Goal: Communication & Community: Participate in discussion

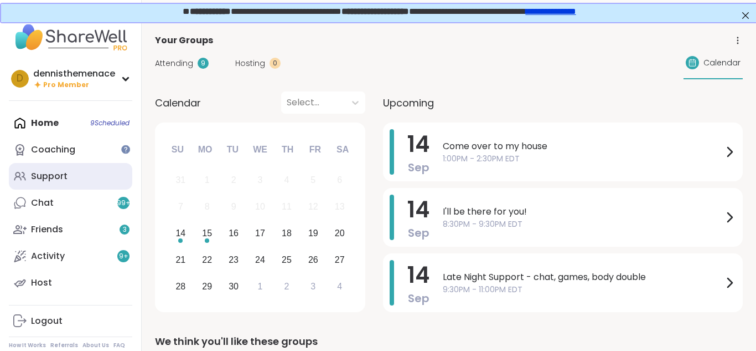
click at [46, 176] on div "Support" at bounding box center [49, 176] width 37 height 12
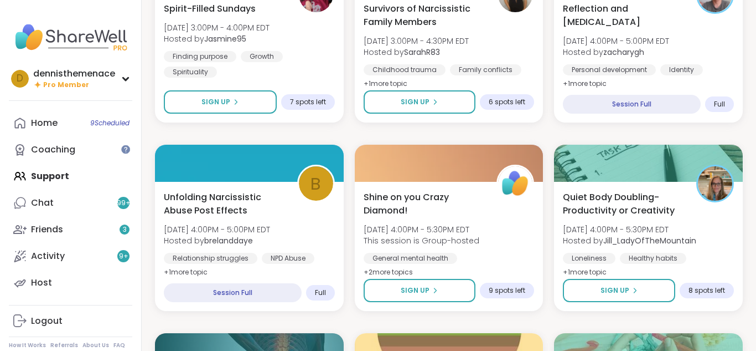
scroll to position [975, 0]
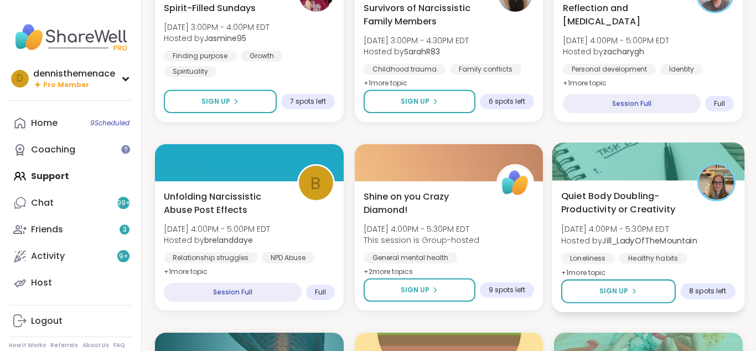
click at [622, 225] on span "[DATE] 4:00PM - 5:30PM EDT" at bounding box center [629, 228] width 136 height 11
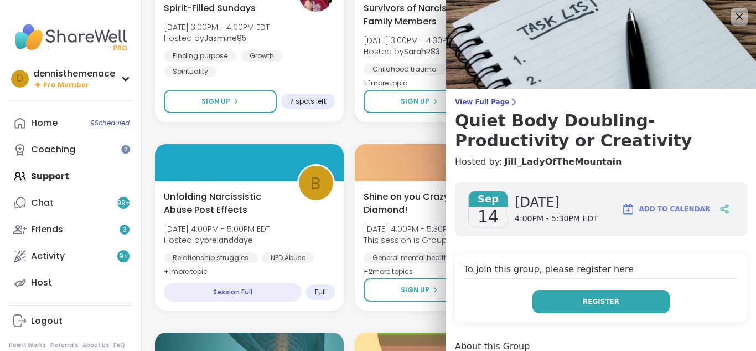
click at [606, 302] on span "Register" at bounding box center [601, 301] width 37 height 10
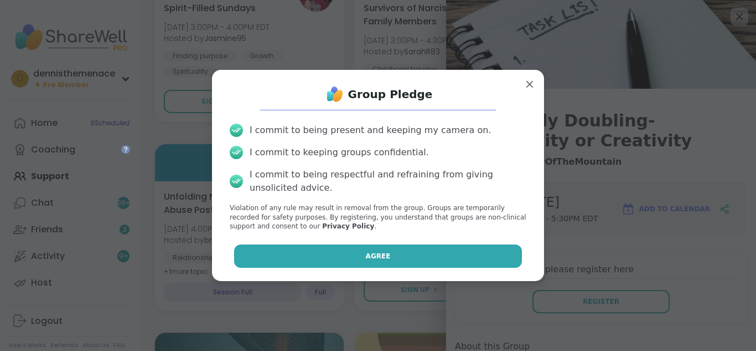
click at [496, 257] on button "Agree" at bounding box center [378, 255] width 288 height 23
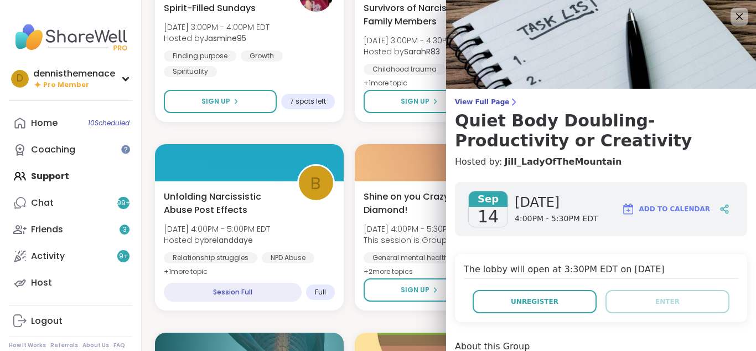
click at [428, 320] on div "Oracle/Tarot Vibes [DATE] 12:00PM - 1:00PM EDT Hosted by GoingThruIt Caregiving…" at bounding box center [449, 321] width 588 height 2237
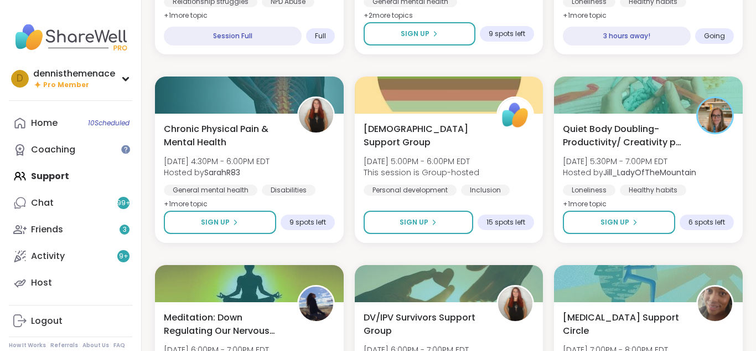
scroll to position [1240, 0]
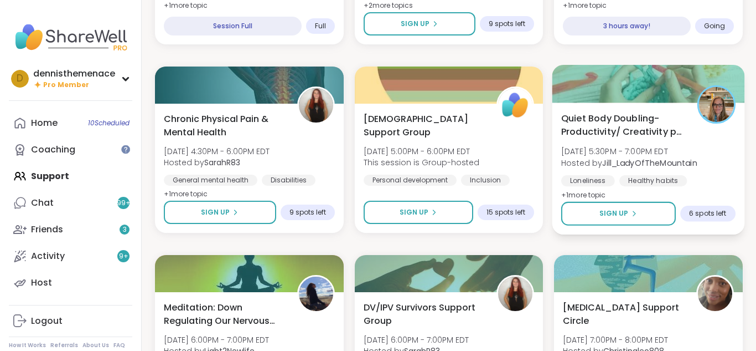
click at [618, 176] on div "Loneliness Healthy habits Body doubling" at bounding box center [648, 188] width 174 height 27
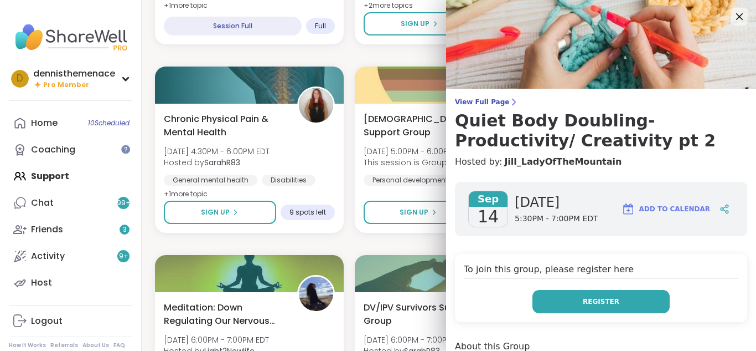
click at [607, 302] on span "Register" at bounding box center [601, 301] width 37 height 10
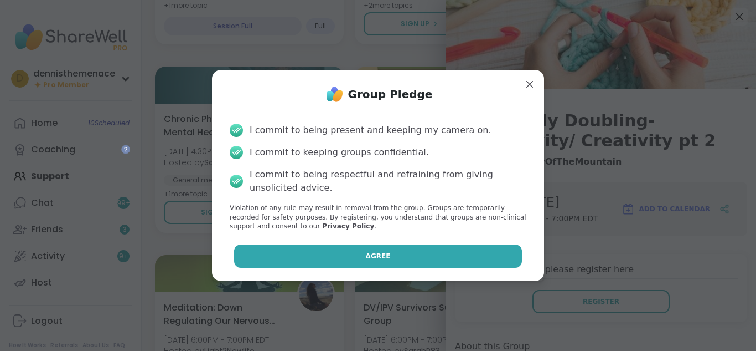
click at [441, 259] on button "Agree" at bounding box center [378, 255] width 288 height 23
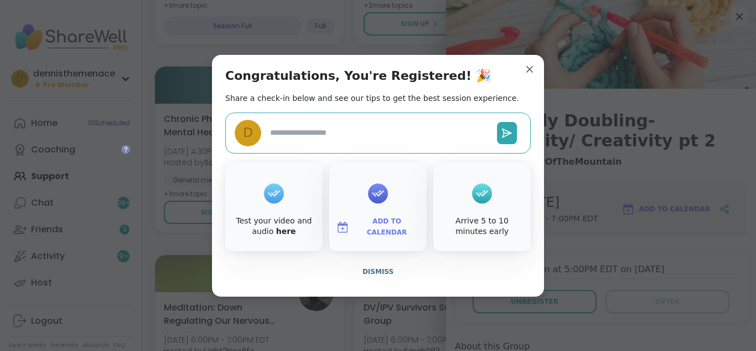
type textarea "*"
click at [378, 267] on span "Dismiss" at bounding box center [378, 271] width 31 height 8
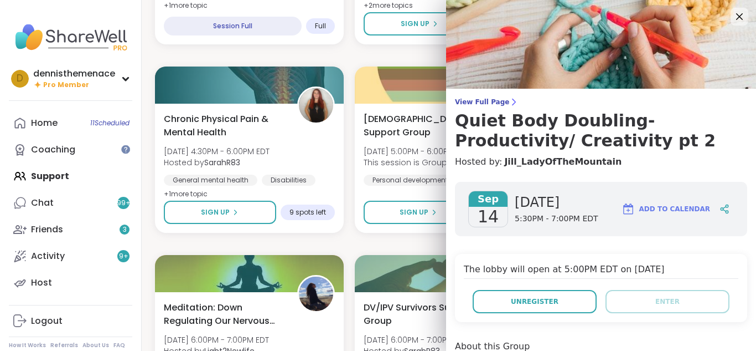
click at [356, 241] on div "Oracle/Tarot Vibes [DATE] 12:00PM - 1:00PM EDT Hosted by GoingThruIt Caregiving…" at bounding box center [449, 55] width 588 height 2237
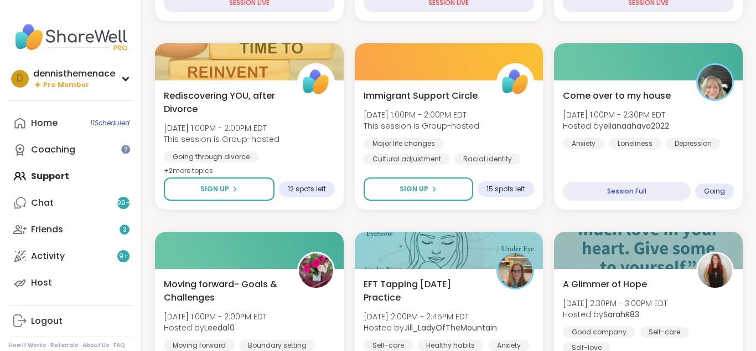
scroll to position [332, 0]
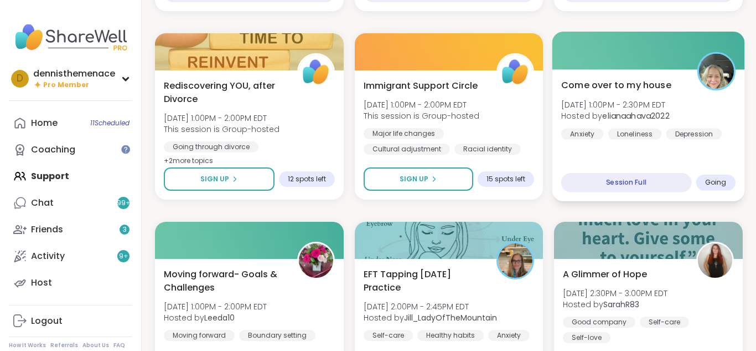
click at [640, 117] on b "elianaahava2022" at bounding box center [636, 115] width 67 height 11
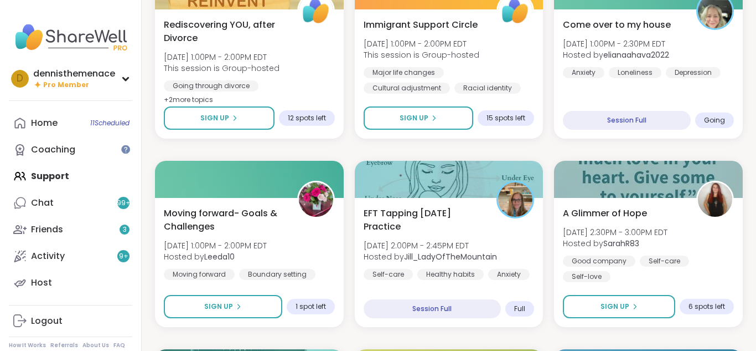
scroll to position [399, 0]
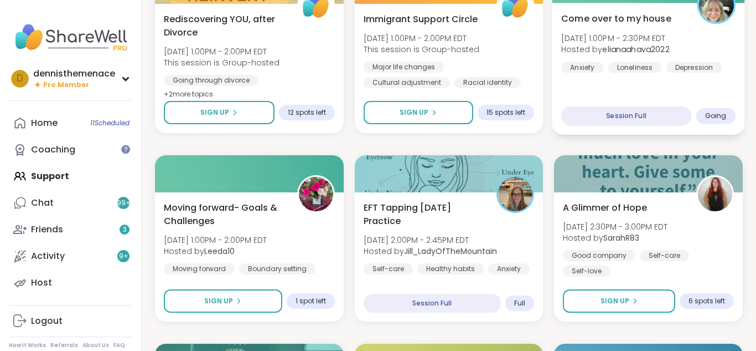
click at [623, 69] on div "Loneliness" at bounding box center [636, 66] width 54 height 11
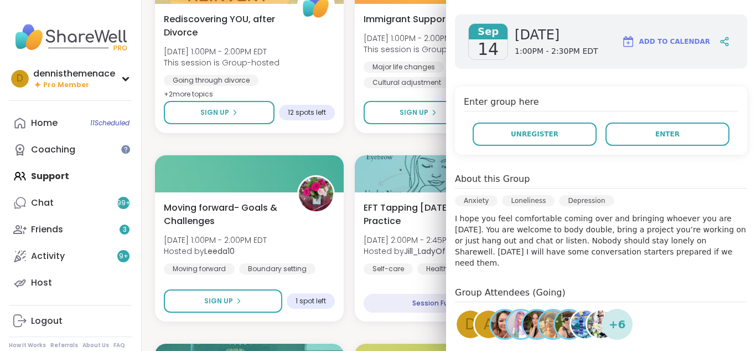
scroll to position [145, 0]
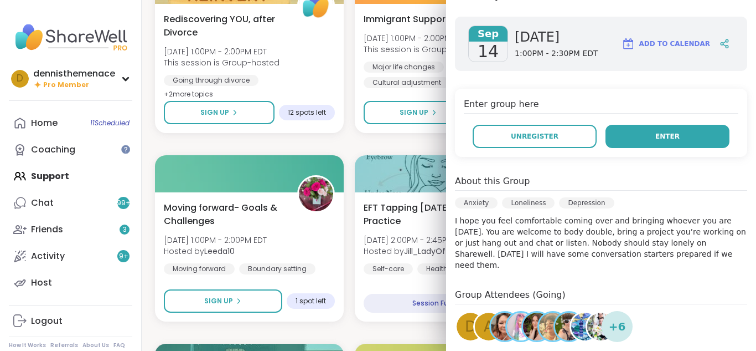
click at [669, 138] on span "Enter" at bounding box center [668, 136] width 24 height 10
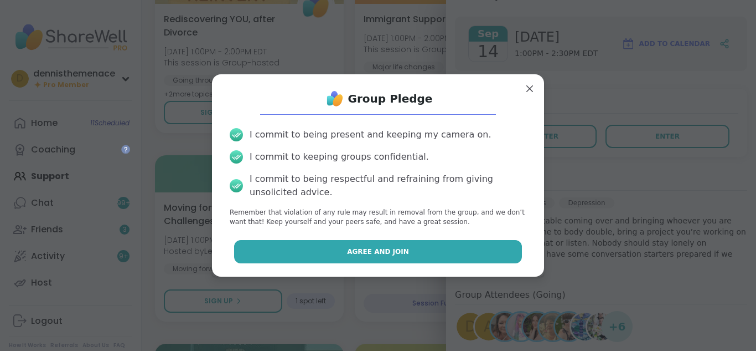
click at [391, 247] on span "Agree and Join" at bounding box center [378, 251] width 62 height 10
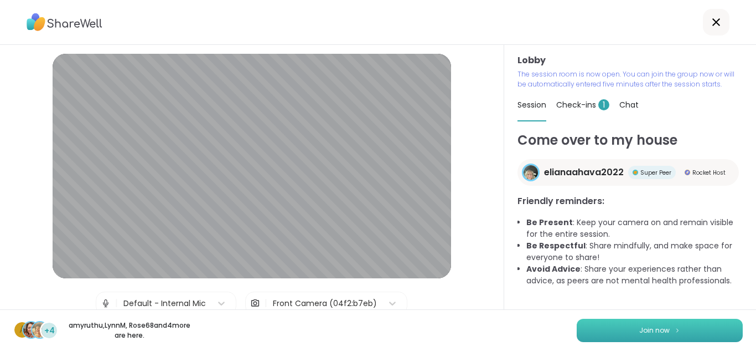
click at [660, 333] on span "Join now" at bounding box center [655, 330] width 30 height 10
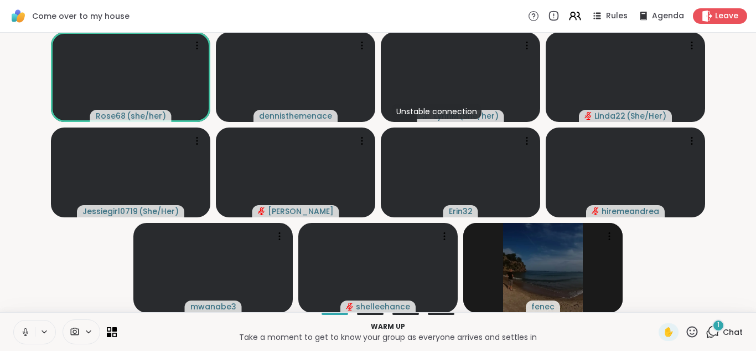
click at [23, 329] on icon at bounding box center [25, 332] width 10 height 10
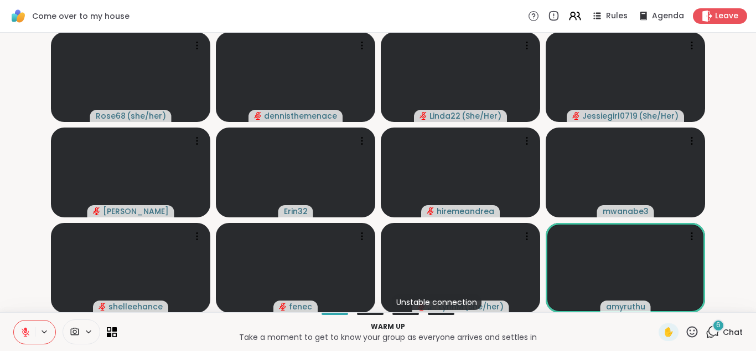
click at [23, 329] on icon at bounding box center [26, 332] width 8 height 8
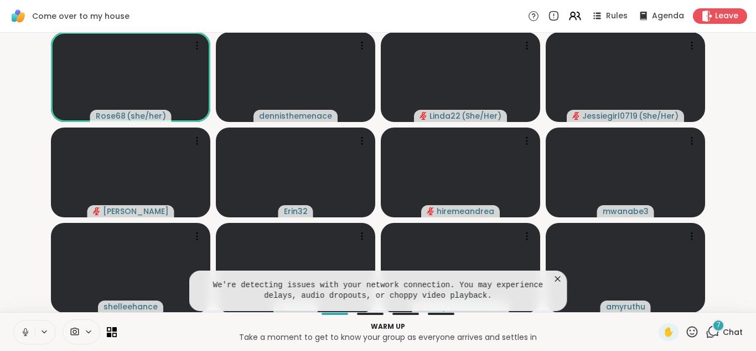
click at [559, 279] on icon at bounding box center [558, 278] width 11 height 11
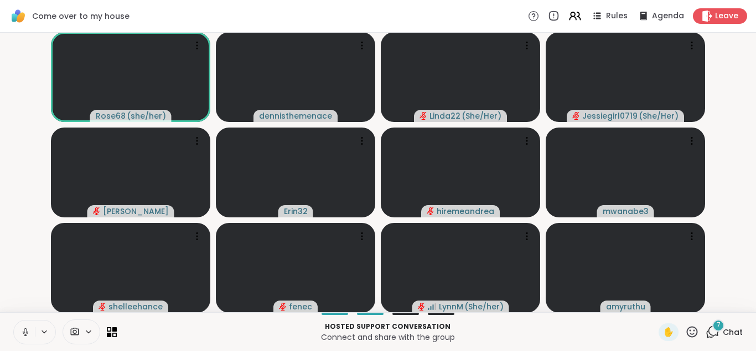
click at [736, 330] on span "Chat" at bounding box center [733, 331] width 20 height 11
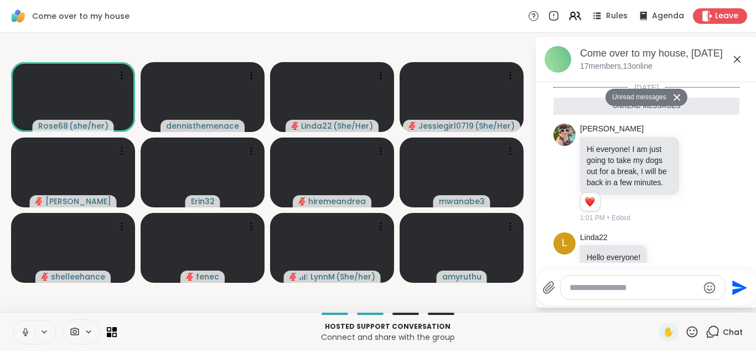
scroll to position [363, 0]
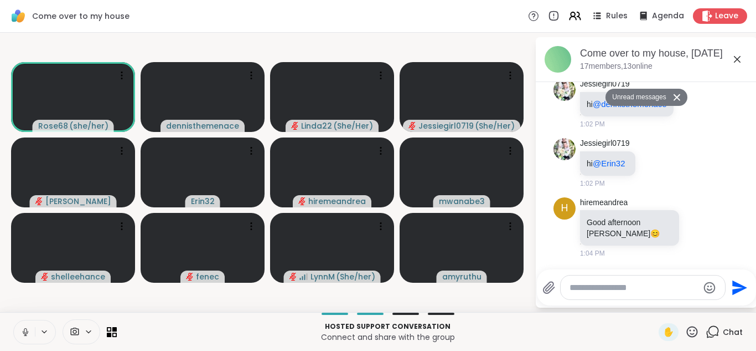
click at [25, 331] on icon at bounding box center [25, 332] width 10 height 10
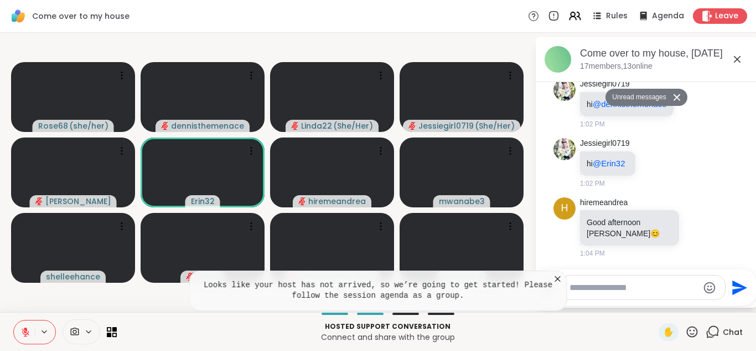
click at [589, 341] on p "Connect and share with the group" at bounding box center [387, 336] width 529 height 11
click at [559, 277] on icon at bounding box center [558, 278] width 11 height 11
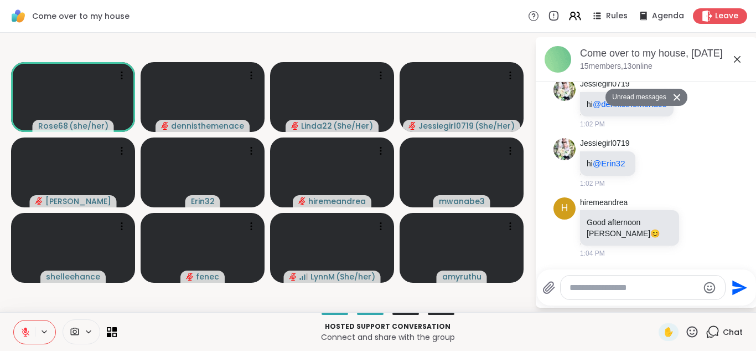
click at [22, 334] on icon at bounding box center [25, 332] width 10 height 10
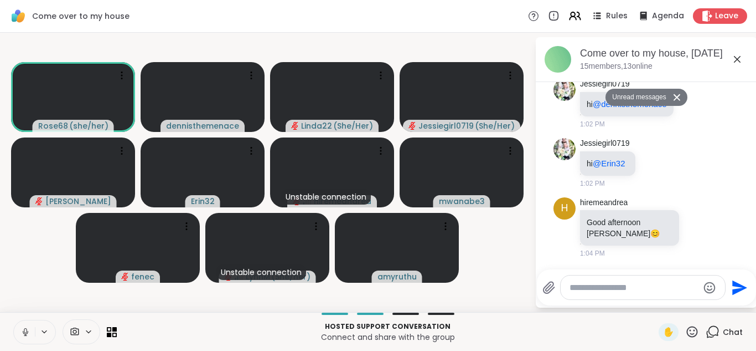
click at [25, 329] on icon at bounding box center [25, 332] width 10 height 10
click at [25, 329] on icon at bounding box center [25, 329] width 3 height 4
click at [25, 329] on icon at bounding box center [25, 332] width 10 height 10
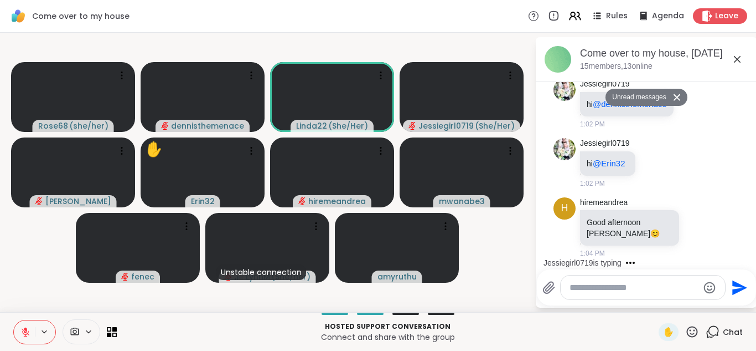
click at [23, 332] on icon at bounding box center [25, 332] width 10 height 10
click at [23, 332] on icon at bounding box center [26, 331] width 6 height 3
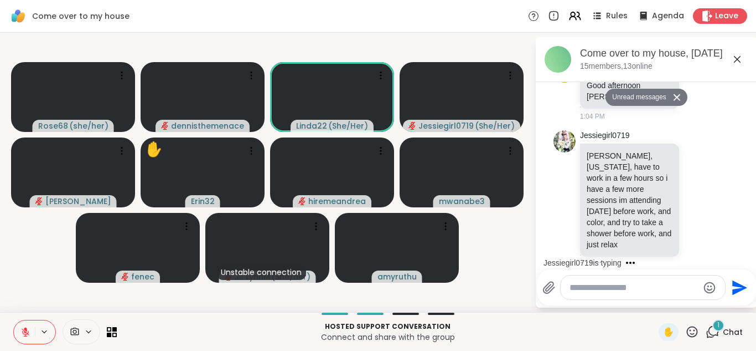
scroll to position [473, 0]
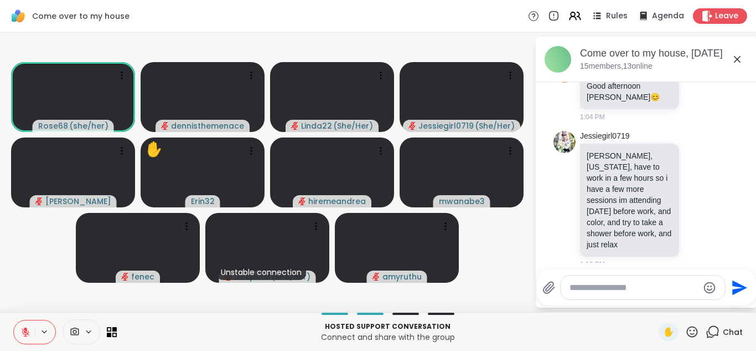
click at [23, 332] on icon at bounding box center [25, 332] width 10 height 10
click at [23, 332] on icon at bounding box center [26, 331] width 6 height 3
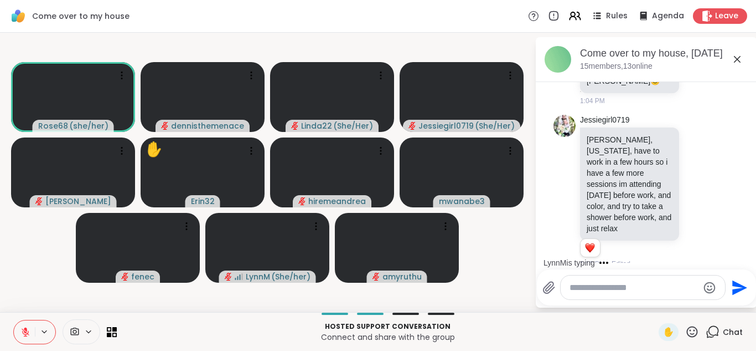
click at [23, 332] on icon at bounding box center [25, 332] width 10 height 10
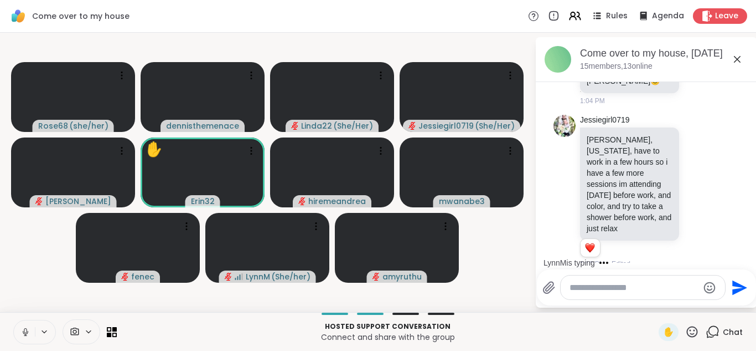
click at [23, 332] on icon at bounding box center [26, 331] width 6 height 3
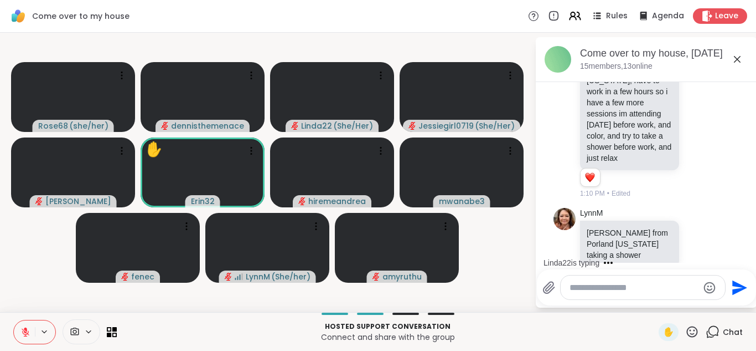
scroll to position [619, 0]
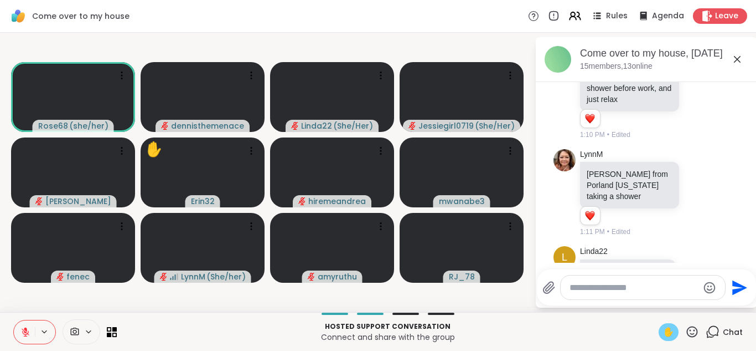
click at [669, 328] on span "✋" at bounding box center [668, 331] width 11 height 13
click at [27, 329] on icon at bounding box center [25, 329] width 3 height 4
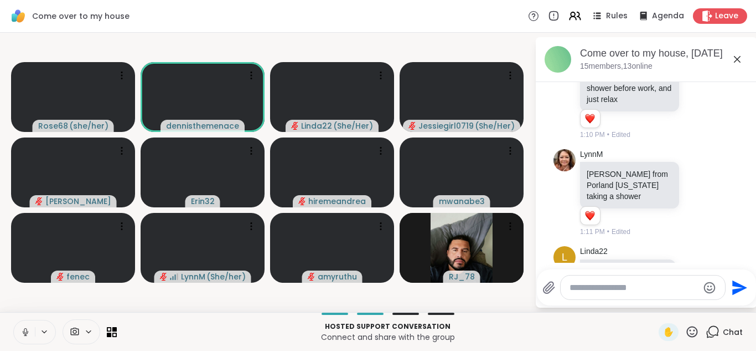
click at [27, 329] on icon at bounding box center [25, 330] width 3 height 5
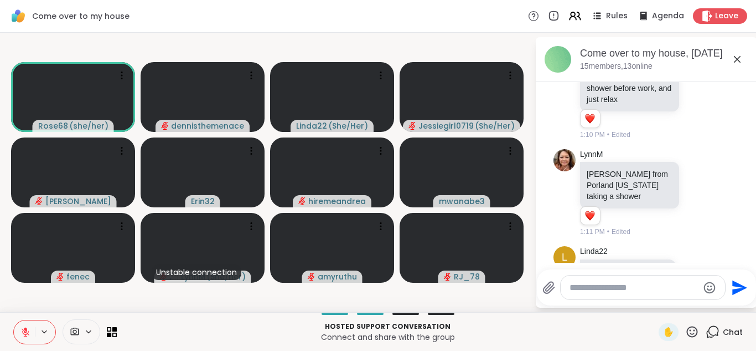
click at [22, 338] on button at bounding box center [24, 331] width 21 height 23
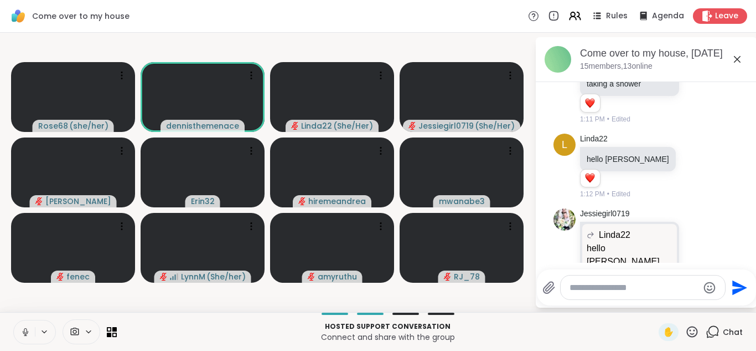
click at [25, 330] on icon at bounding box center [25, 332] width 10 height 10
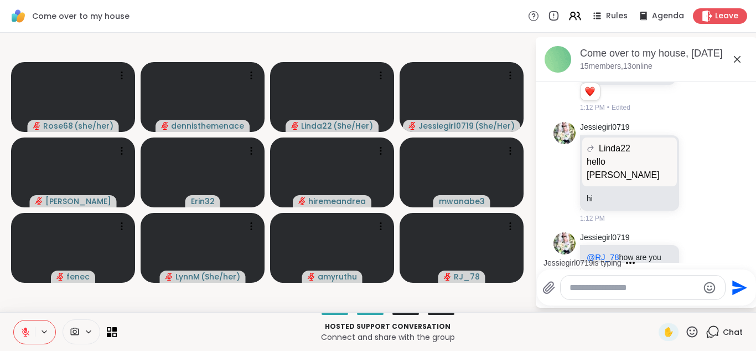
scroll to position [887, 0]
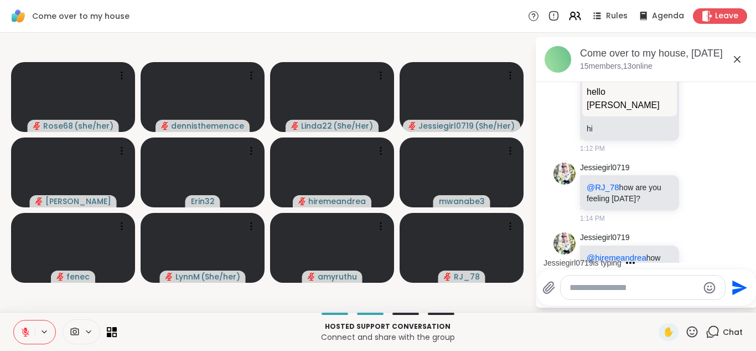
click at [223, 298] on video-player-container "Rose68 ( she/her ) dennisthemenace Linda22 ( She/Her ) Jessiegirl0719 ( She/Her…" at bounding box center [268, 172] width 522 height 270
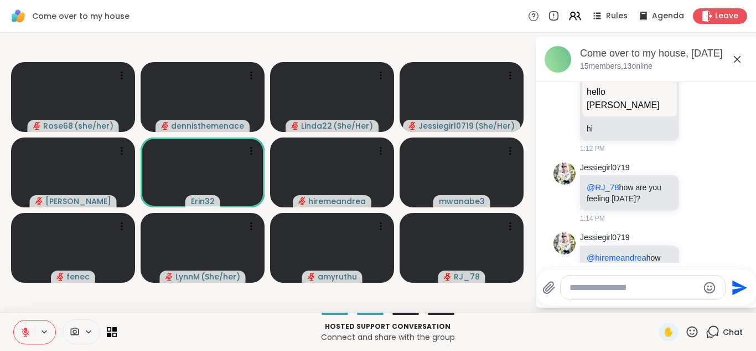
click at [295, 298] on video-player-container "Rose68 ( she/her ) dennisthemenace Linda22 ( She/Her ) Jessiegirl0719 ( She/Her…" at bounding box center [268, 172] width 522 height 270
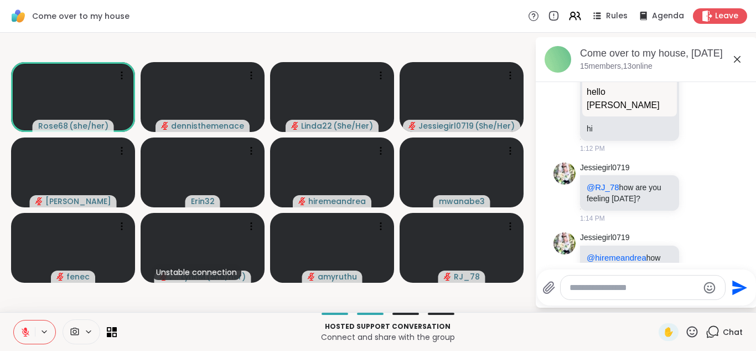
click at [380, 29] on div "Come over to my house Rules Agenda Leave" at bounding box center [378, 16] width 756 height 33
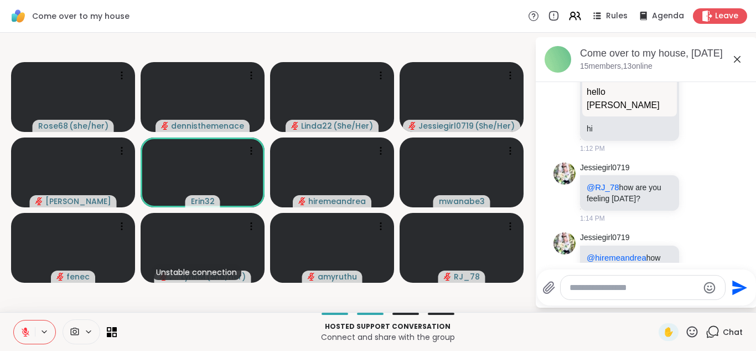
click at [25, 328] on icon at bounding box center [25, 329] width 3 height 4
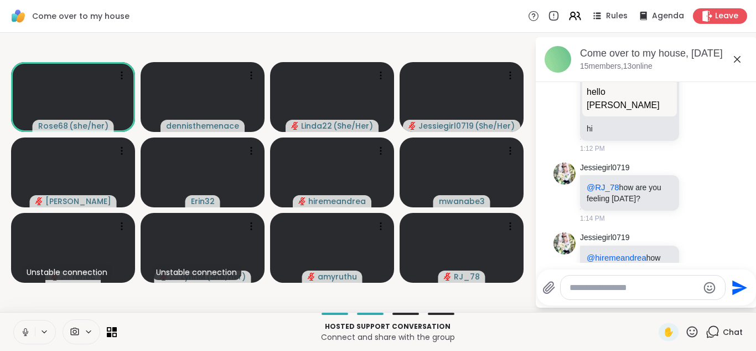
click at [25, 327] on icon at bounding box center [25, 332] width 10 height 10
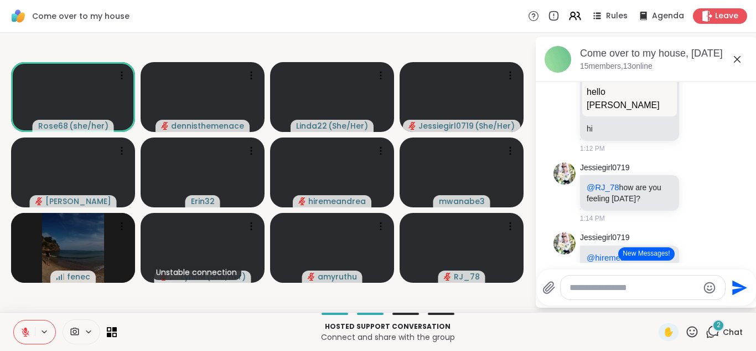
scroll to position [1050, 0]
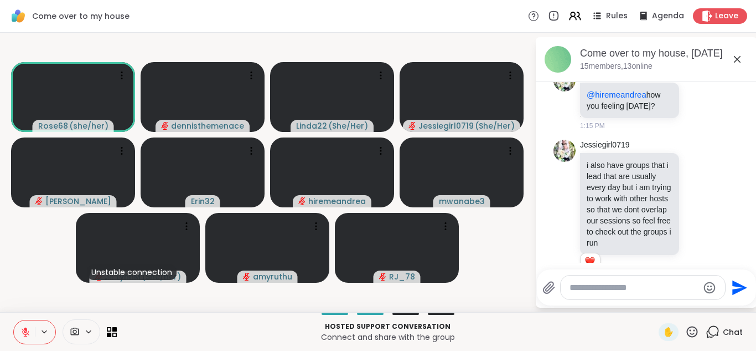
click at [24, 333] on icon at bounding box center [26, 332] width 8 height 8
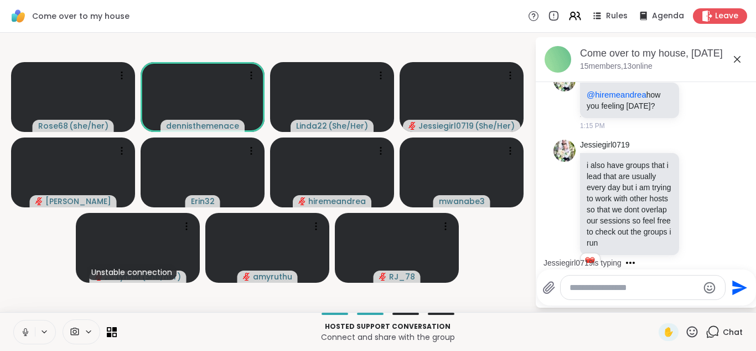
scroll to position [1213, 0]
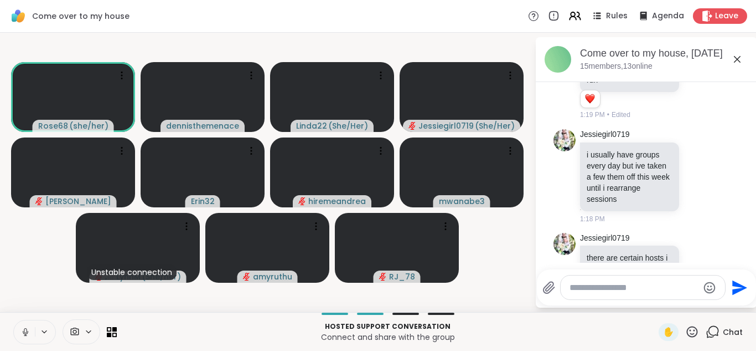
click at [23, 332] on icon at bounding box center [26, 331] width 6 height 3
click at [23, 332] on icon at bounding box center [25, 332] width 10 height 10
click at [23, 332] on icon at bounding box center [26, 331] width 6 height 3
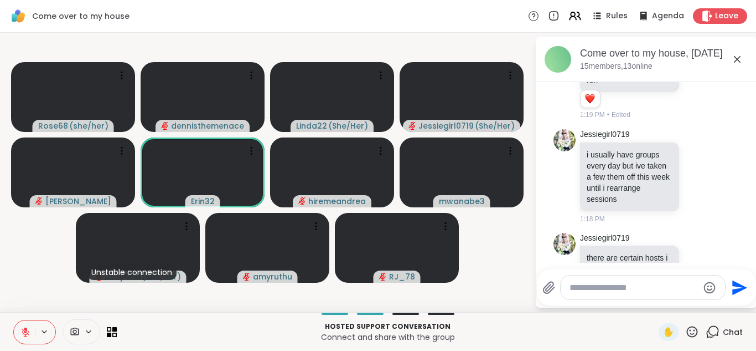
click at [24, 329] on icon at bounding box center [25, 332] width 10 height 10
click at [25, 331] on icon at bounding box center [25, 332] width 10 height 10
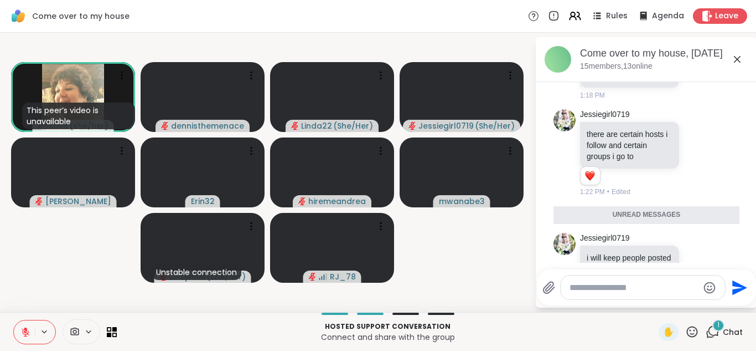
scroll to position [1310, 0]
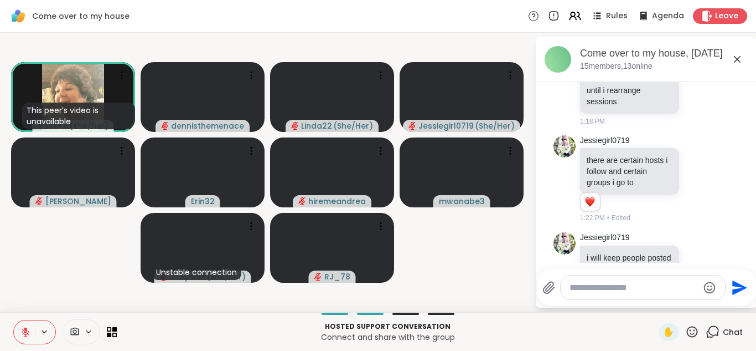
click at [27, 335] on icon at bounding box center [25, 332] width 10 height 10
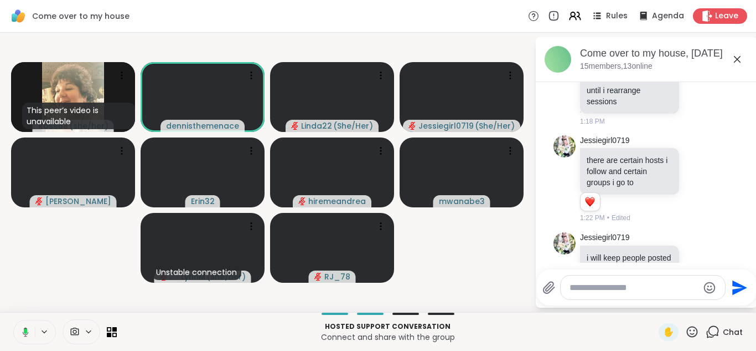
scroll to position [1326, 0]
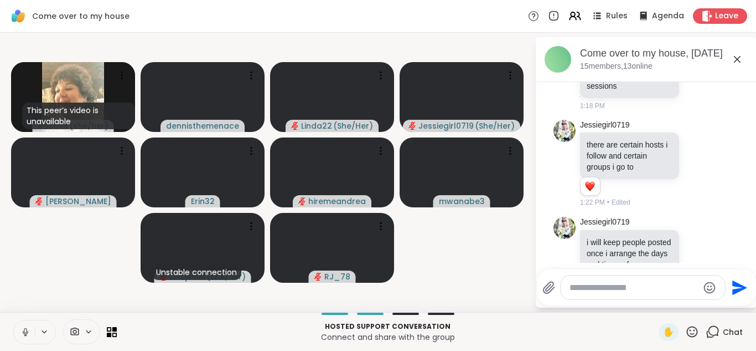
click at [23, 329] on icon at bounding box center [25, 332] width 10 height 10
click at [539, 283] on div "Send" at bounding box center [646, 287] width 219 height 36
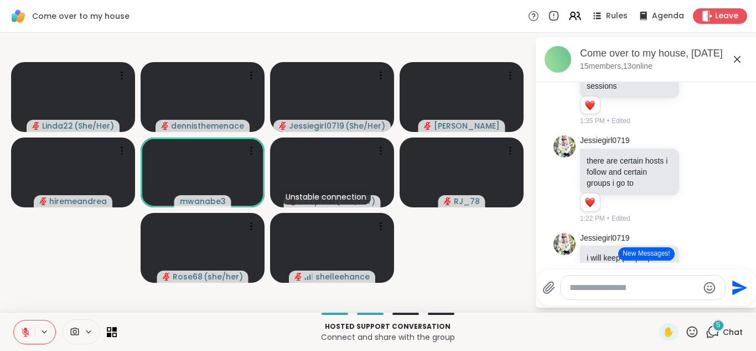
scroll to position [1438, 0]
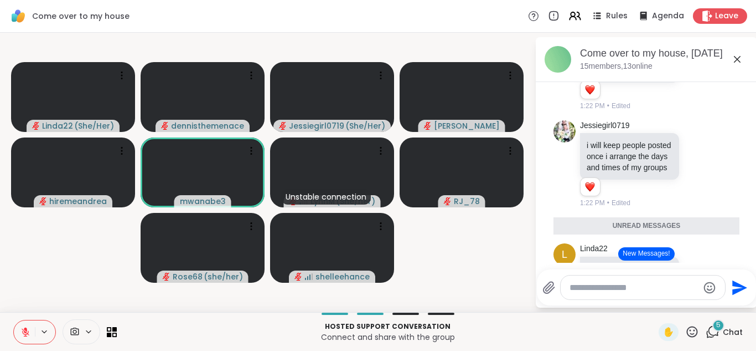
click at [632, 251] on button "New Messages!" at bounding box center [647, 253] width 56 height 13
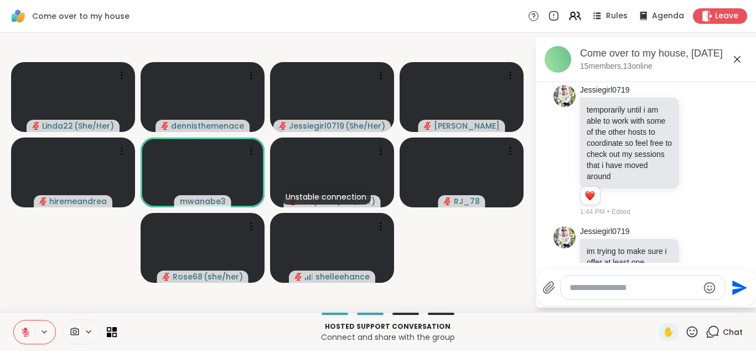
scroll to position [1833, 0]
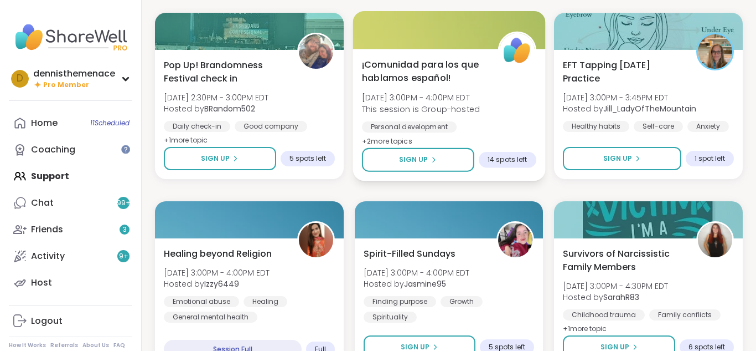
scroll to position [328, 0]
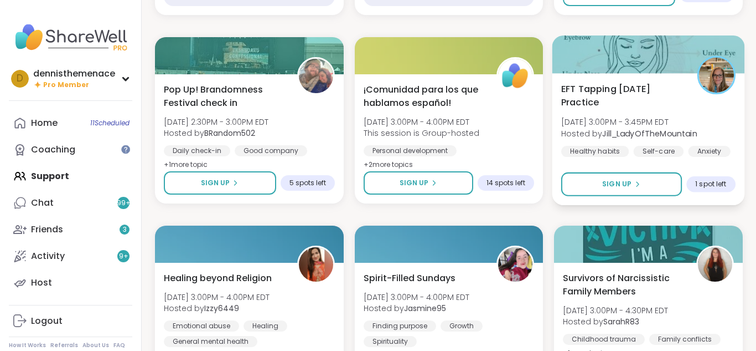
click at [622, 133] on b "Jill_LadyOfTheMountain" at bounding box center [650, 132] width 95 height 11
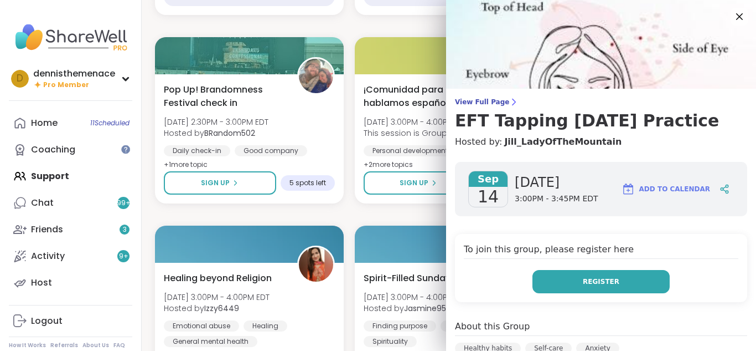
click at [601, 280] on span "Register" at bounding box center [601, 281] width 37 height 10
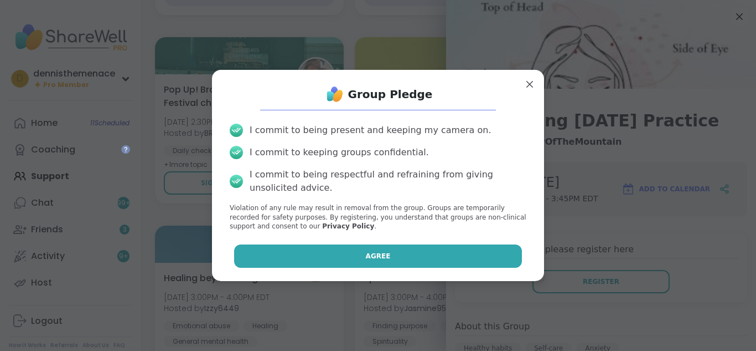
click at [422, 256] on button "Agree" at bounding box center [378, 255] width 288 height 23
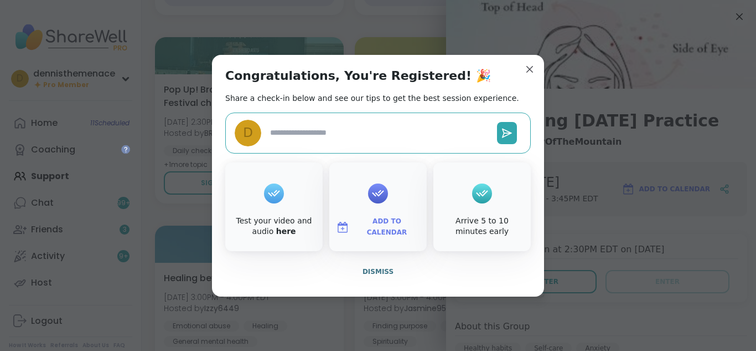
type textarea "*"
click at [381, 267] on span "Dismiss" at bounding box center [378, 271] width 31 height 8
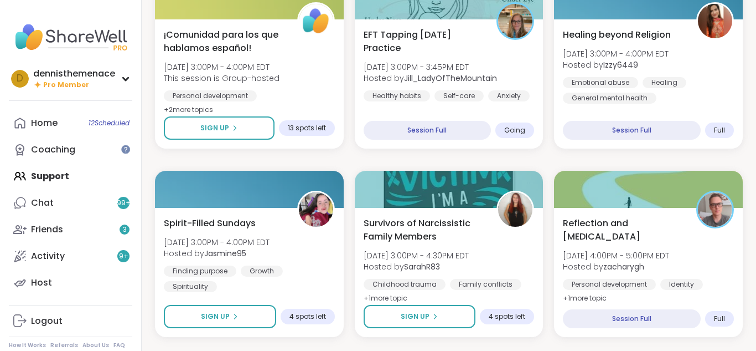
scroll to position [351, 0]
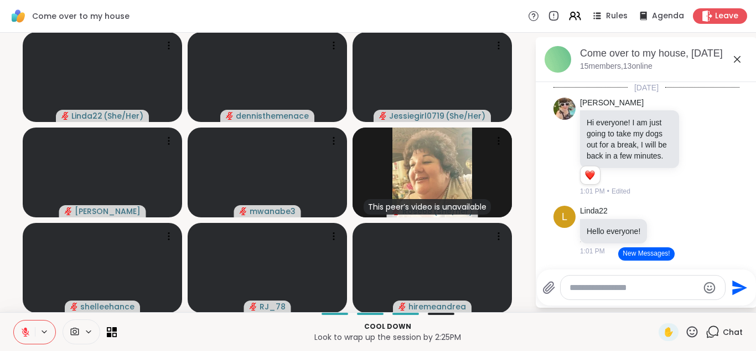
scroll to position [1996, 0]
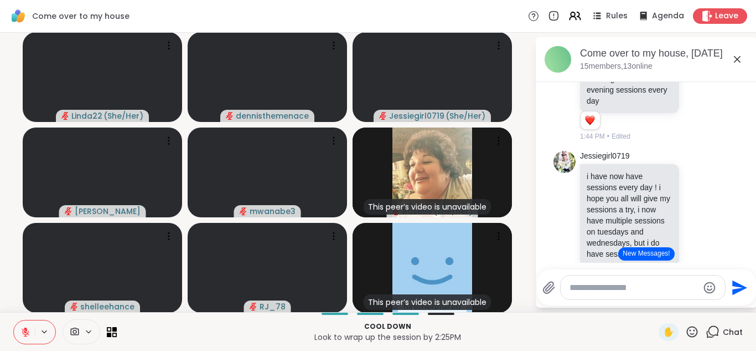
click at [645, 253] on button "New Messages!" at bounding box center [647, 253] width 56 height 13
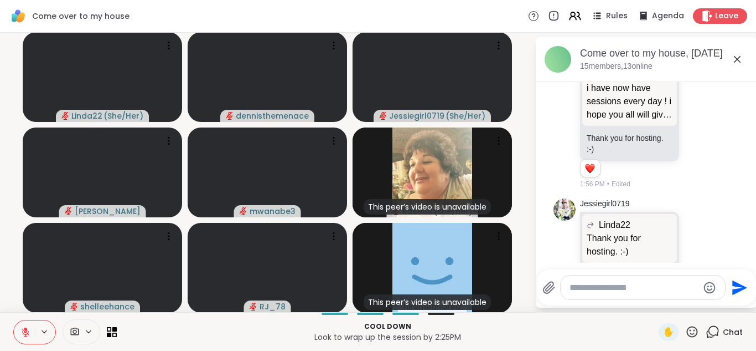
click at [640, 290] on textarea "Type your message" at bounding box center [634, 287] width 129 height 11
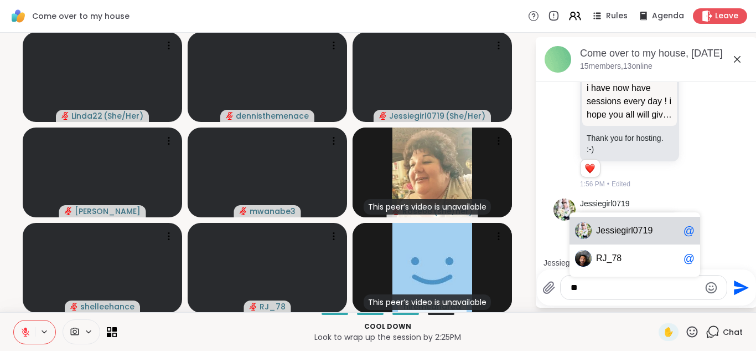
click at [650, 229] on span "essiegirl0719" at bounding box center [627, 230] width 52 height 11
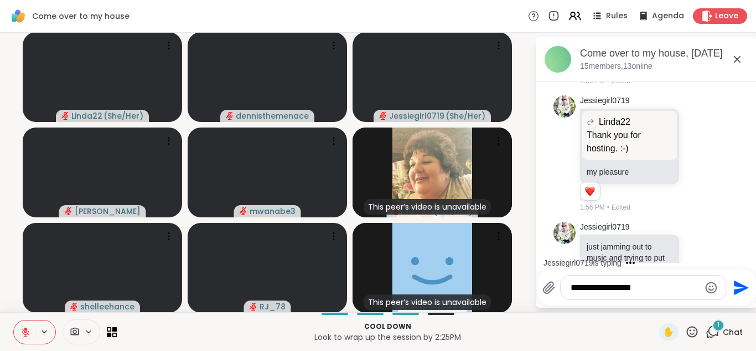
scroll to position [2413, 0]
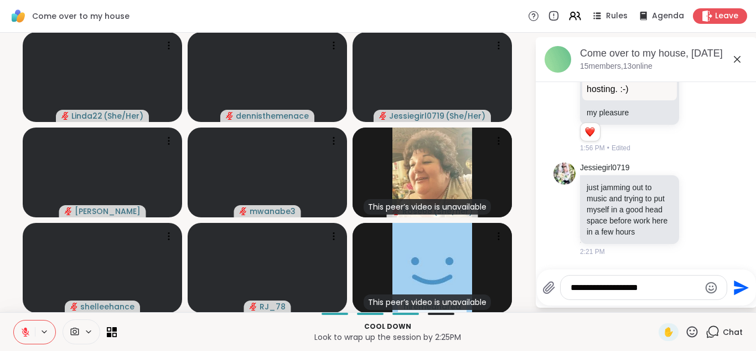
click at [754, 310] on div "Linda22 ( She/Her ) dennisthemenace Jessiegirl0719 ( She/Her ) Adrienne_QueenOf…" at bounding box center [378, 172] width 756 height 279
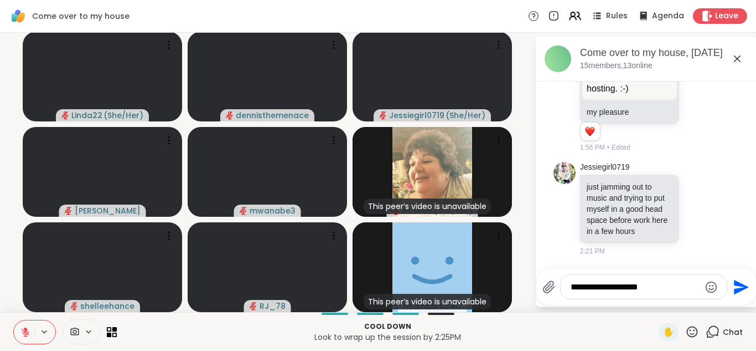
click at [664, 287] on textarea "**********" at bounding box center [635, 286] width 129 height 11
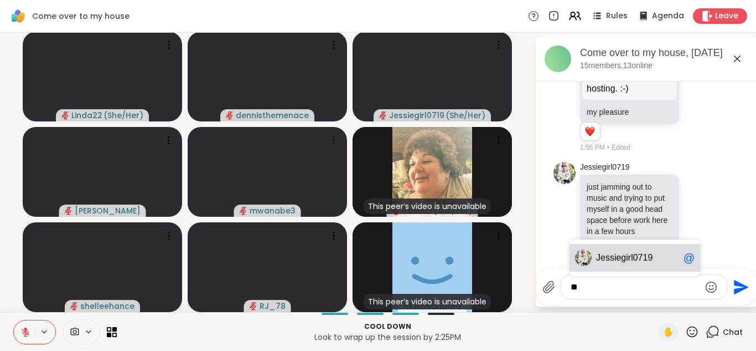
type textarea "*"
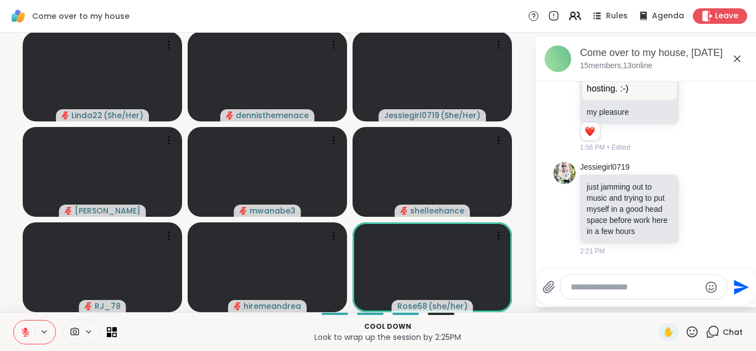
click at [617, 286] on textarea "Type your message" at bounding box center [635, 286] width 129 height 11
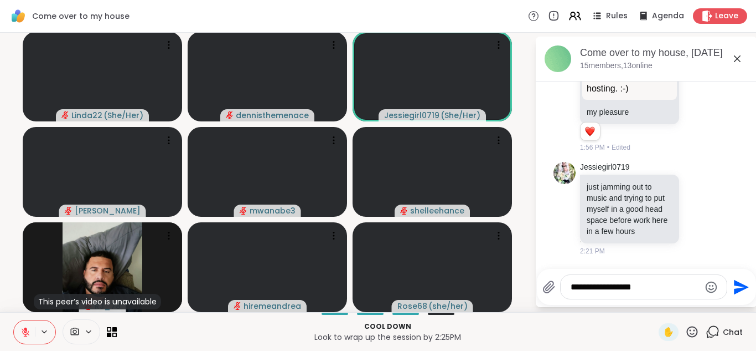
scroll to position [2429, 0]
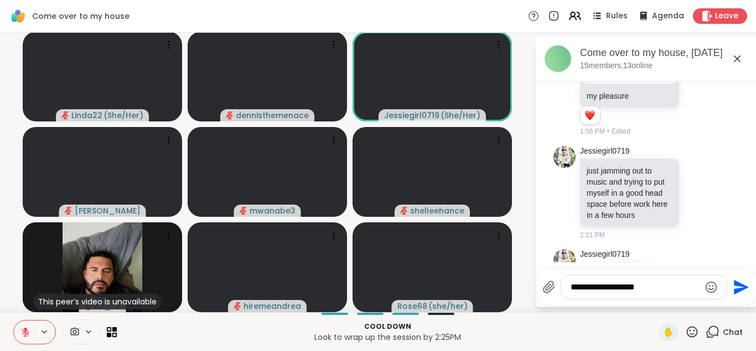
click at [627, 285] on textarea "**********" at bounding box center [635, 286] width 129 height 11
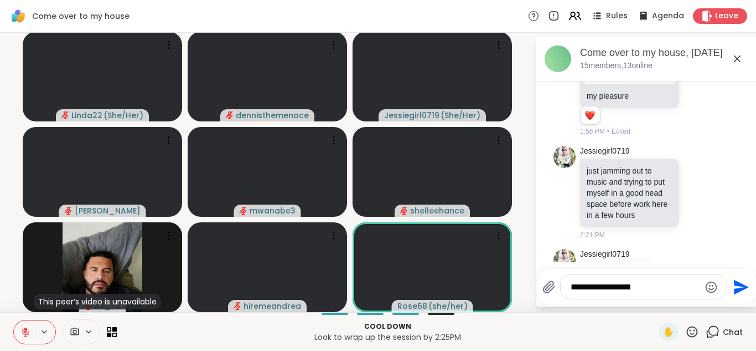
type textarea "**********"
click at [736, 285] on icon "Send" at bounding box center [741, 286] width 15 height 15
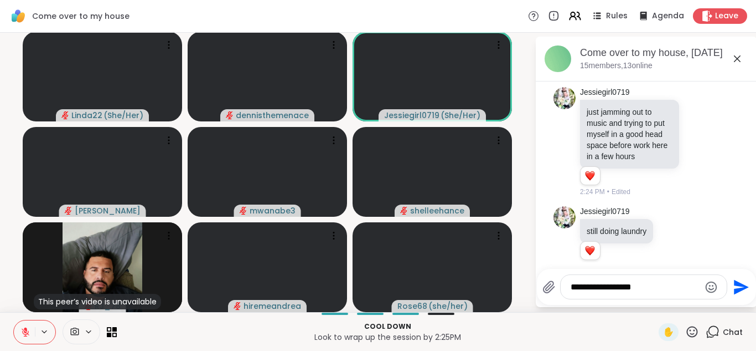
scroll to position [2519, 0]
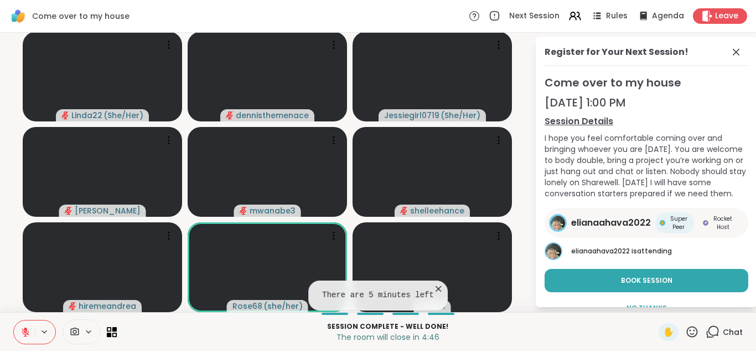
click at [23, 334] on icon at bounding box center [25, 332] width 10 height 10
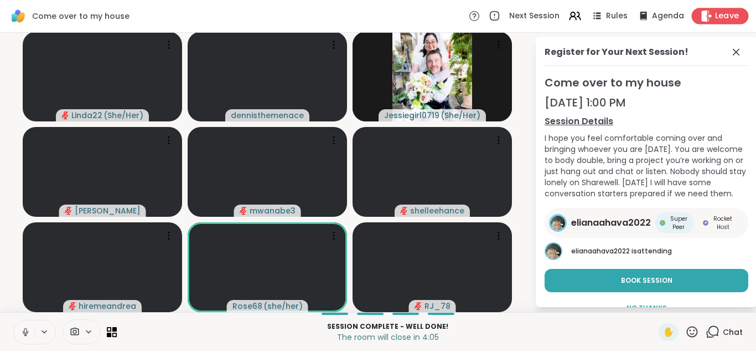
click at [724, 16] on span "Leave" at bounding box center [727, 17] width 24 height 12
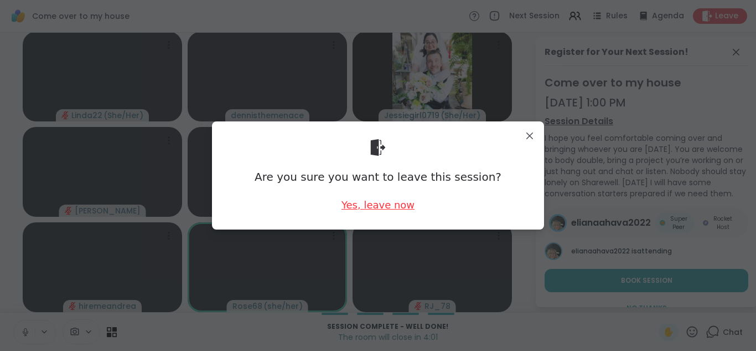
click at [387, 206] on div "Yes, leave now" at bounding box center [378, 205] width 73 height 14
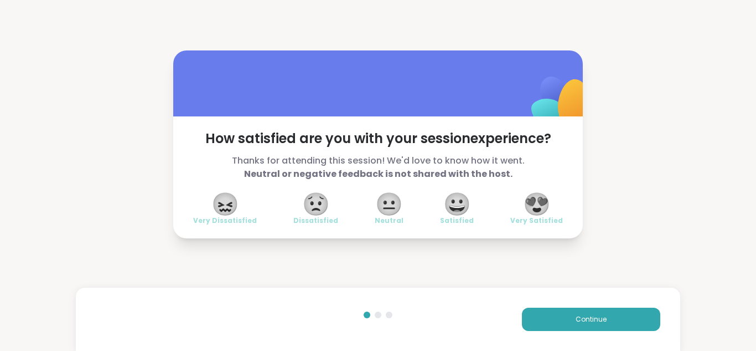
click at [535, 209] on span "😍" at bounding box center [537, 204] width 28 height 20
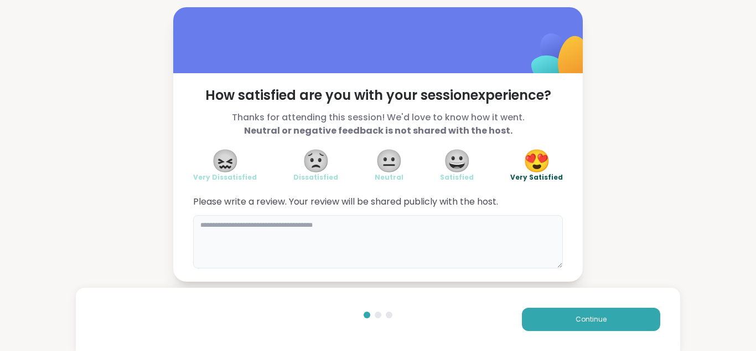
click at [446, 226] on textarea at bounding box center [378, 241] width 370 height 53
click at [673, 292] on div "Continue" at bounding box center [378, 318] width 605 height 63
click at [321, 225] on textarea "**********" at bounding box center [378, 241] width 370 height 53
click at [301, 224] on textarea "**********" at bounding box center [378, 241] width 370 height 53
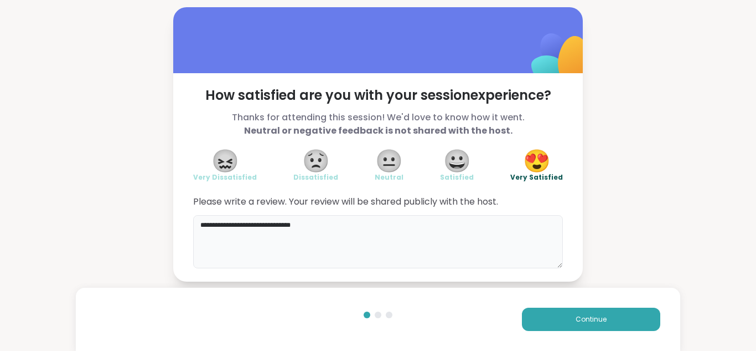
click at [336, 224] on textarea "**********" at bounding box center [378, 241] width 370 height 53
type textarea "**********"
click at [457, 168] on span "😀" at bounding box center [458, 161] width 28 height 20
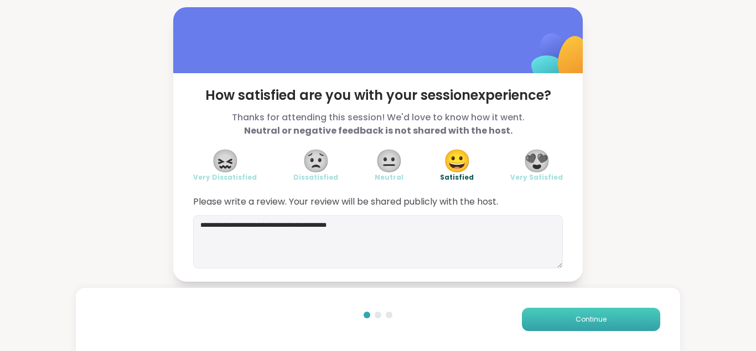
click at [592, 317] on span "Continue" at bounding box center [591, 319] width 31 height 10
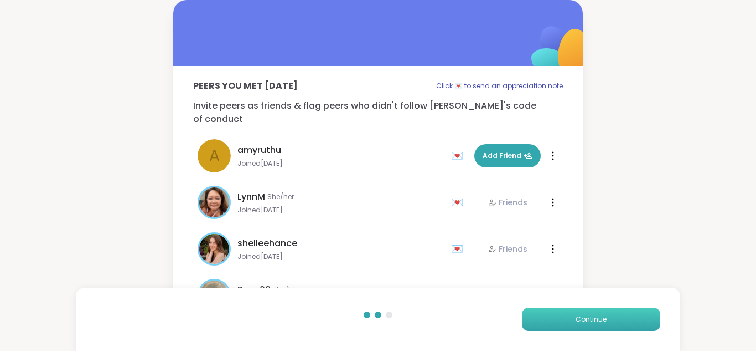
click at [592, 317] on span "Continue" at bounding box center [591, 319] width 31 height 10
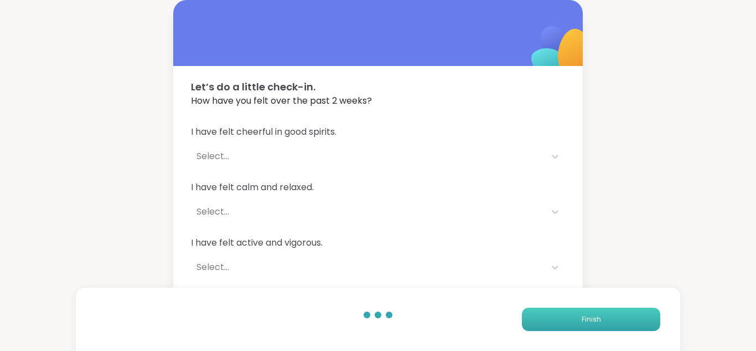
click at [592, 317] on span "Finish" at bounding box center [591, 319] width 19 height 10
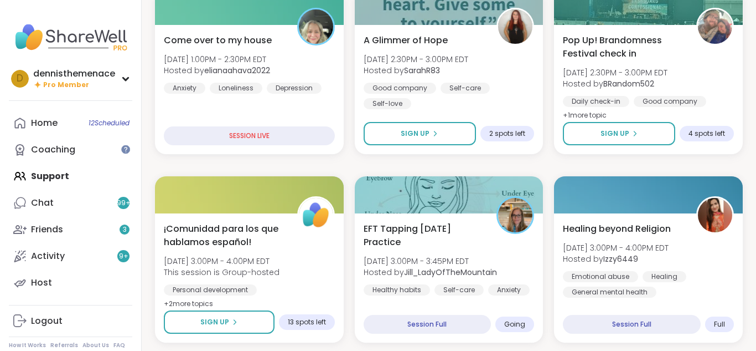
scroll to position [199, 0]
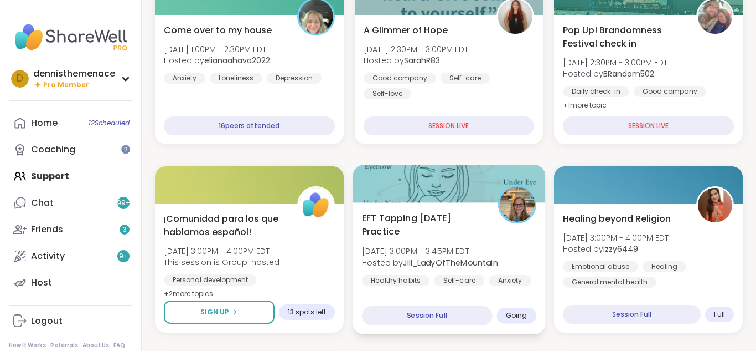
click at [438, 267] on b "Jill_LadyOfTheMountain" at bounding box center [450, 261] width 95 height 11
click at [436, 267] on b "Jill_LadyOfTheMountain" at bounding box center [450, 261] width 95 height 11
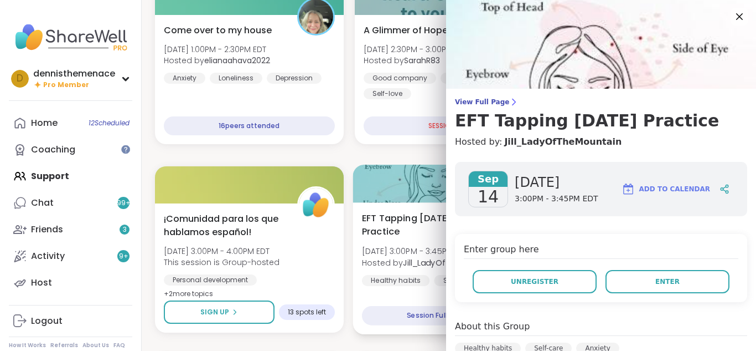
click at [435, 266] on b "Jill_LadyOfTheMountain" at bounding box center [450, 261] width 95 height 11
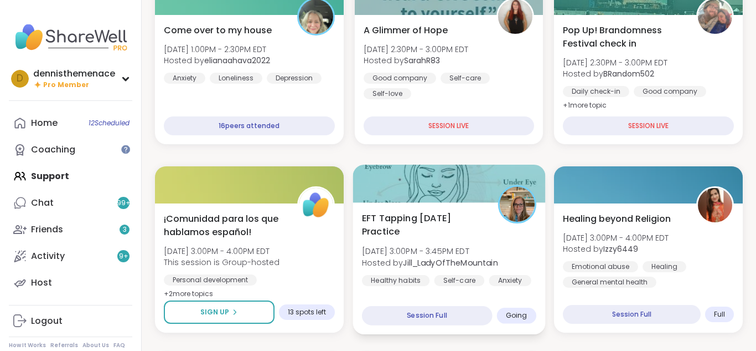
click at [434, 266] on b "Jill_LadyOfTheMountain" at bounding box center [450, 261] width 95 height 11
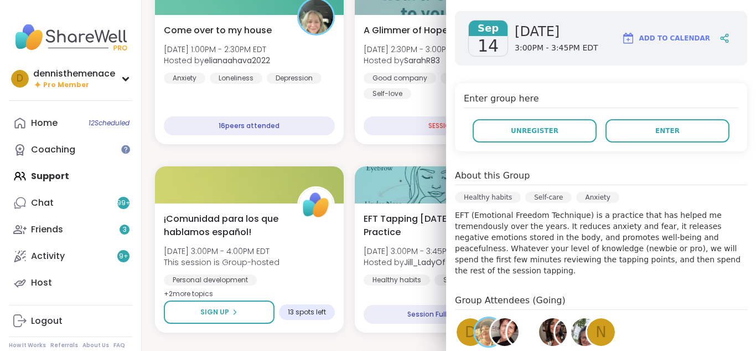
scroll to position [153, 0]
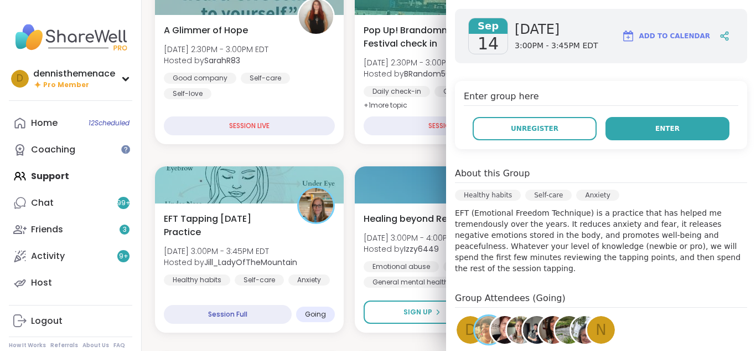
click at [668, 126] on span "Enter" at bounding box center [668, 128] width 24 height 10
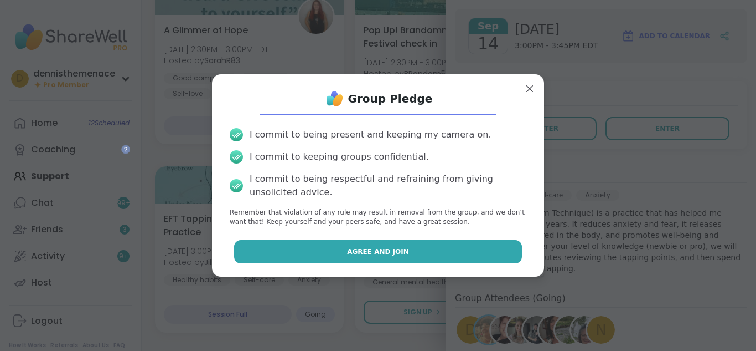
click at [392, 250] on span "Agree and Join" at bounding box center [378, 251] width 62 height 10
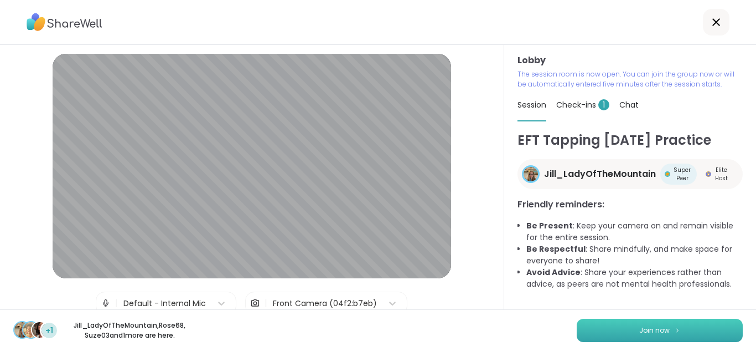
click at [655, 328] on span "Join now" at bounding box center [655, 330] width 30 height 10
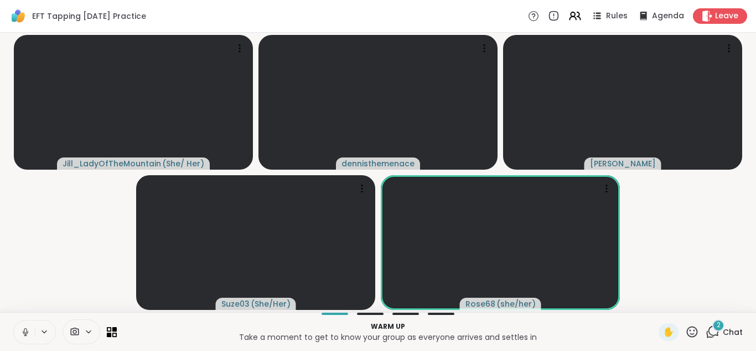
click at [27, 327] on icon at bounding box center [25, 332] width 10 height 10
click at [22, 332] on icon at bounding box center [25, 332] width 10 height 10
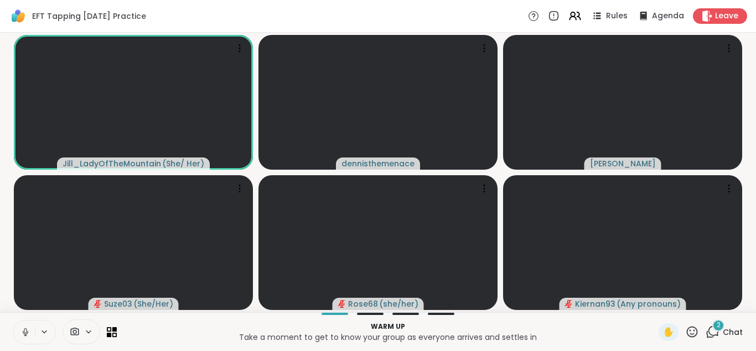
click at [20, 333] on icon at bounding box center [25, 332] width 10 height 10
click at [732, 330] on span "Chat" at bounding box center [733, 331] width 20 height 11
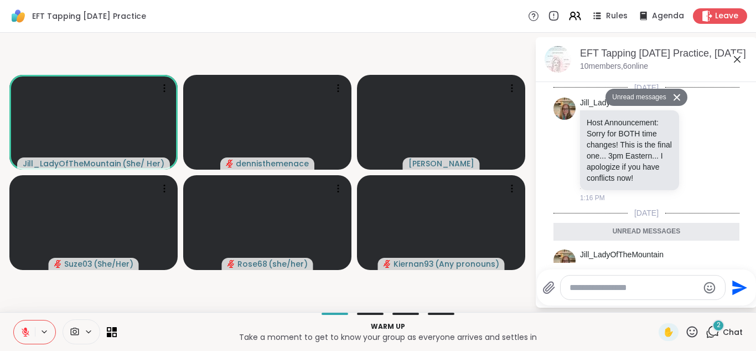
scroll to position [472, 0]
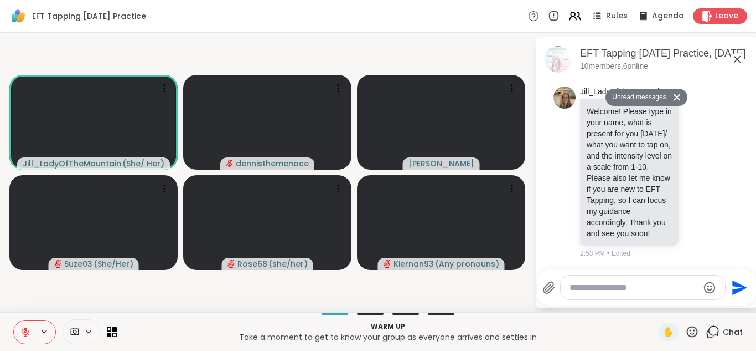
click at [712, 272] on div "Send" at bounding box center [646, 287] width 219 height 36
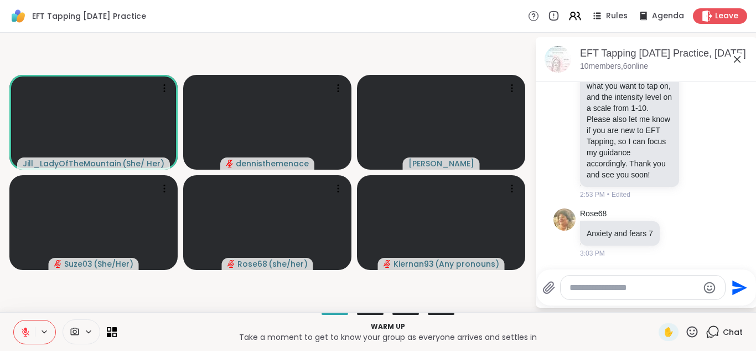
scroll to position [575, 0]
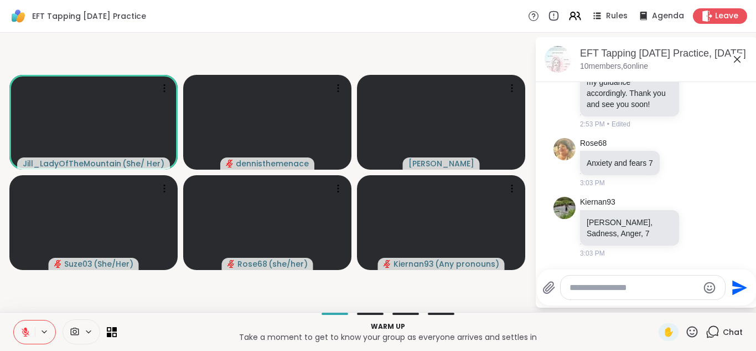
click at [654, 285] on textarea "Type your message" at bounding box center [634, 287] width 129 height 11
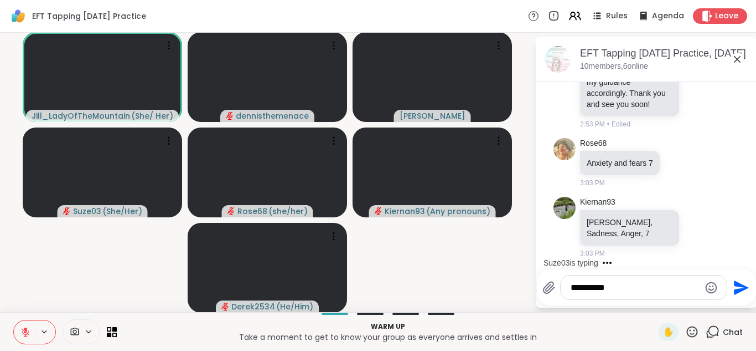
type textarea "**********"
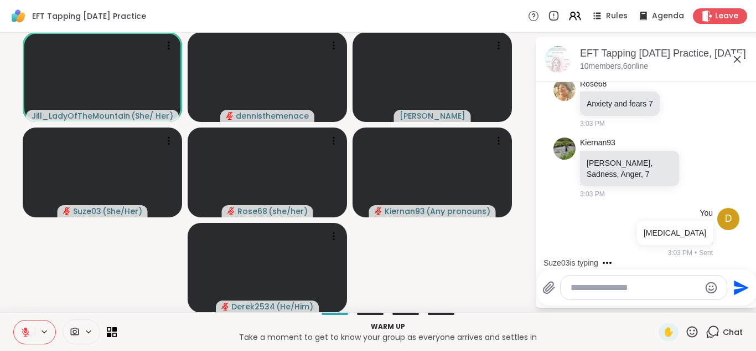
scroll to position [650, 0]
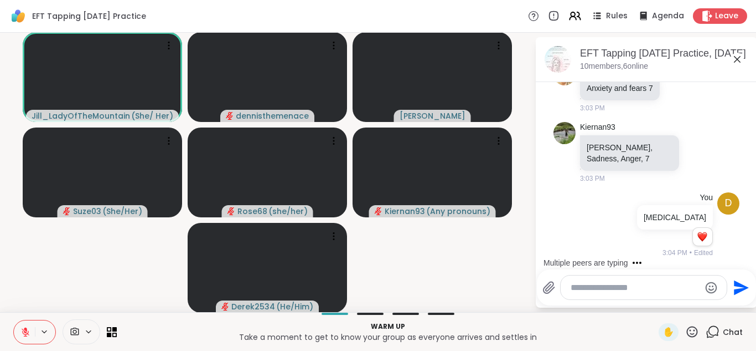
click at [637, 287] on textarea "Type your message" at bounding box center [635, 287] width 129 height 11
click at [624, 269] on div "Send" at bounding box center [646, 287] width 219 height 36
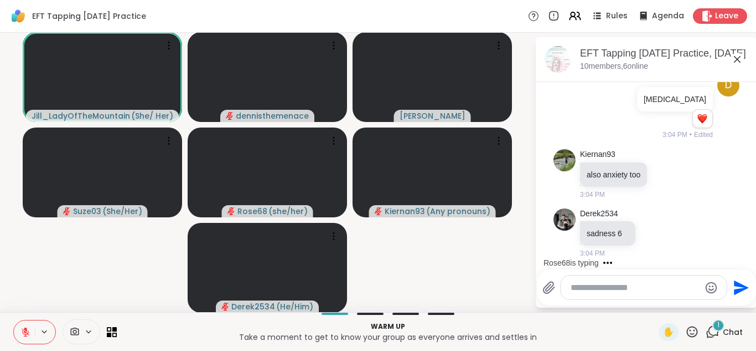
scroll to position [849, 0]
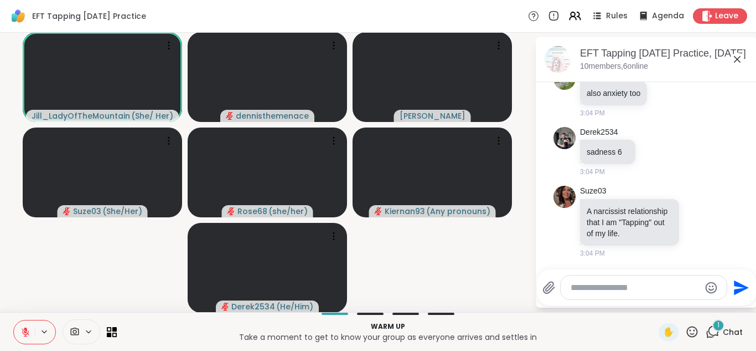
click at [616, 286] on textarea "Type your message" at bounding box center [635, 287] width 129 height 11
click at [756, 296] on div "EFT Tapping Sunday Practice, Sep 14 10 members, 6 online Today Jill_LadyOfTheMo…" at bounding box center [646, 172] width 221 height 270
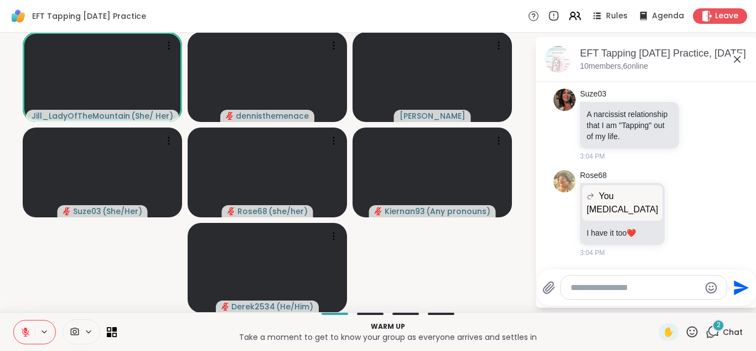
click at [655, 282] on textarea "Type your message" at bounding box center [635, 287] width 129 height 11
click at [653, 282] on textarea "Type your message" at bounding box center [635, 287] width 129 height 11
type textarea "*"
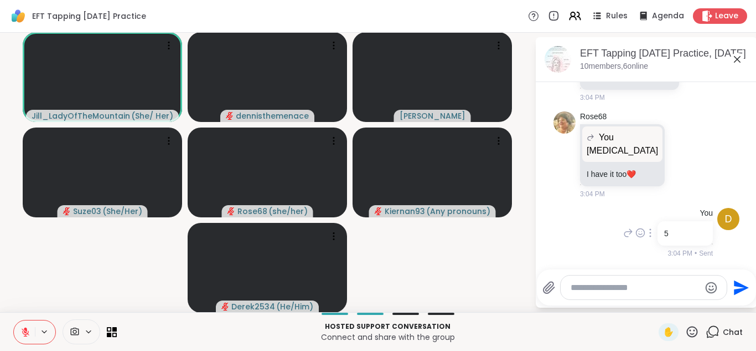
click at [576, 242] on div "d You 5 3:04 PM • Sent" at bounding box center [647, 232] width 186 height 59
click at [639, 287] on textarea "Type your message" at bounding box center [635, 287] width 129 height 11
click at [658, 291] on textarea "Type your message" at bounding box center [635, 287] width 129 height 11
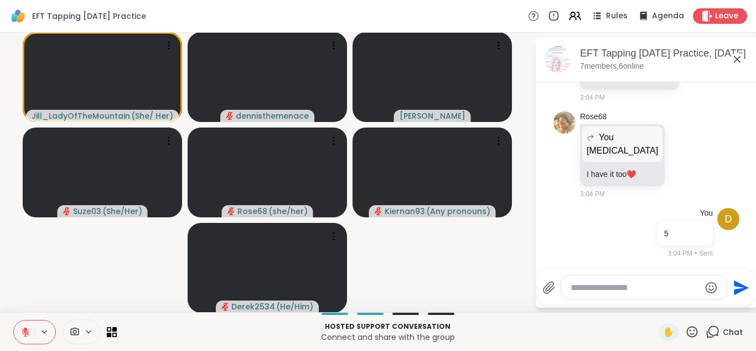
scroll to position [1086, 0]
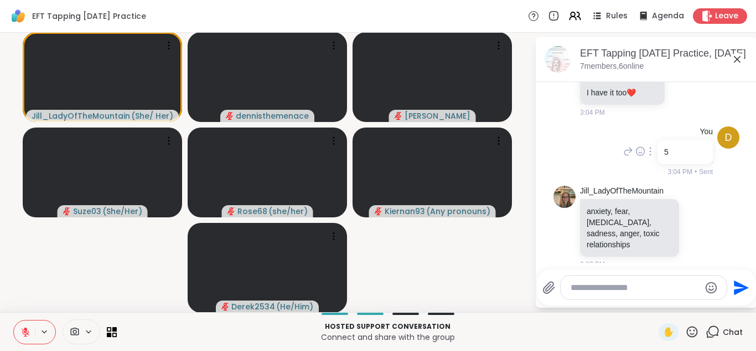
click at [686, 126] on div "You" at bounding box center [685, 131] width 58 height 11
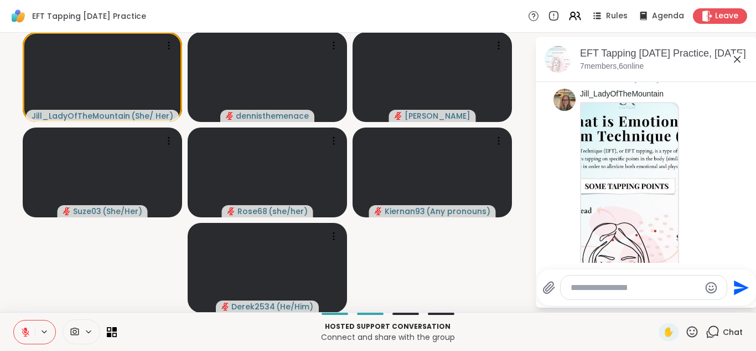
scroll to position [133, 0]
click at [625, 181] on img at bounding box center [629, 236] width 97 height 264
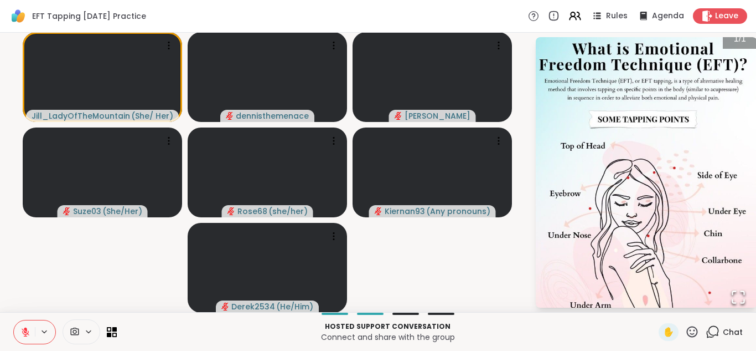
scroll to position [1, 0]
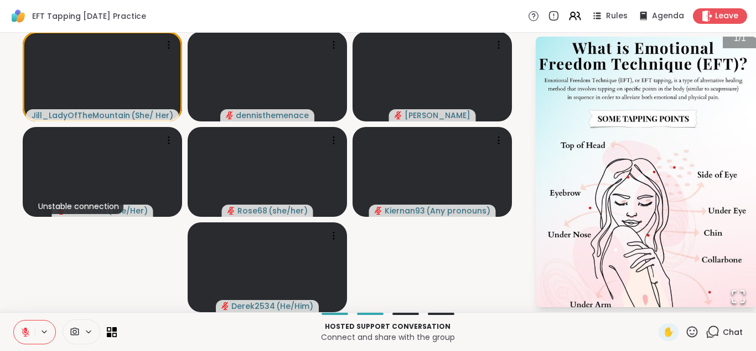
click at [713, 140] on img "Go to Slide 1" at bounding box center [646, 171] width 221 height 287
click at [709, 143] on img "Go to Slide 1" at bounding box center [646, 171] width 221 height 287
click at [735, 328] on span "Chat" at bounding box center [733, 331] width 20 height 11
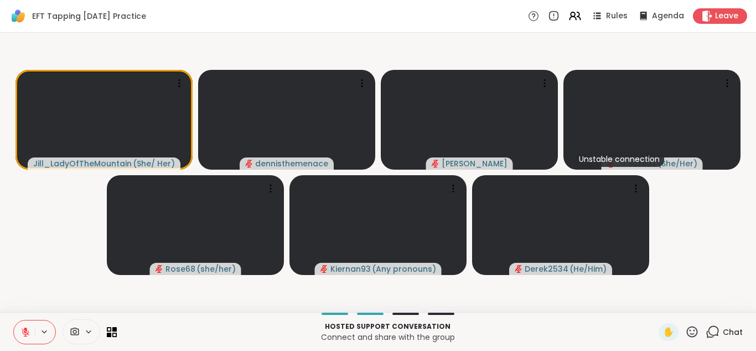
click at [735, 328] on span "Chat" at bounding box center [733, 331] width 20 height 11
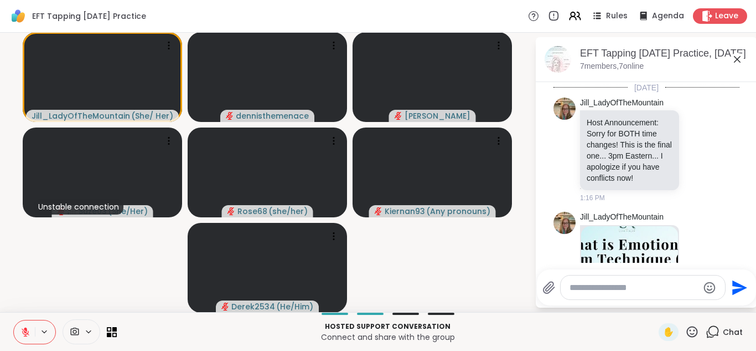
scroll to position [1075, 0]
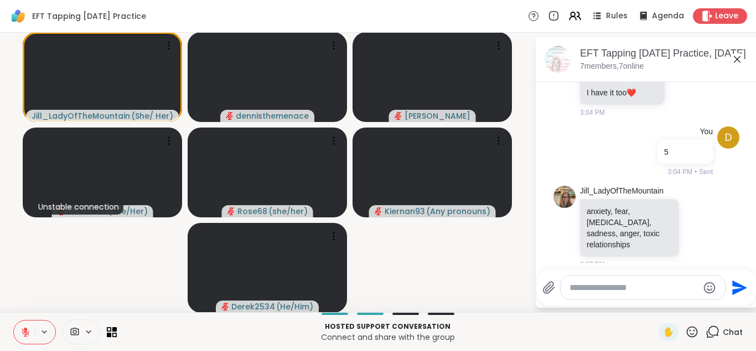
click at [676, 291] on div at bounding box center [643, 287] width 164 height 24
click at [668, 287] on textarea "Type your message" at bounding box center [634, 287] width 129 height 11
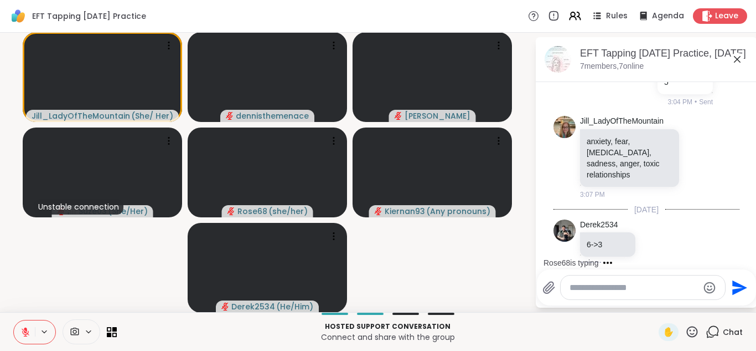
scroll to position [1204, 0]
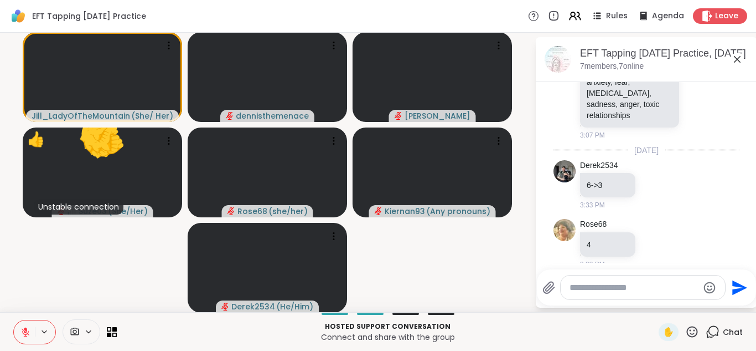
click at [27, 332] on icon at bounding box center [25, 332] width 10 height 10
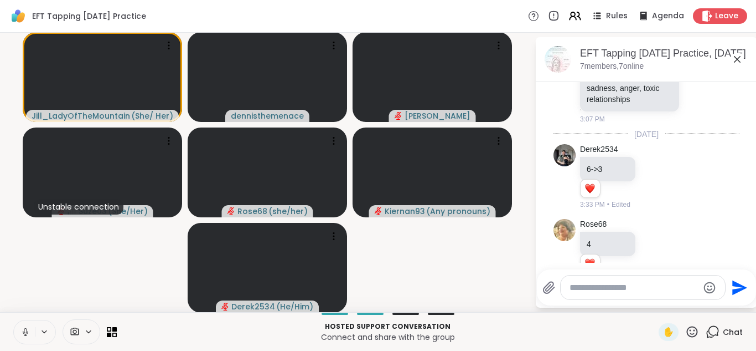
click at [600, 287] on textarea "Type your message" at bounding box center [634, 287] width 129 height 11
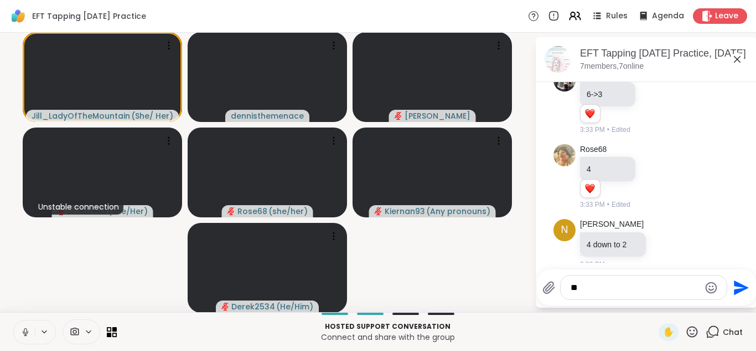
type textarea "***"
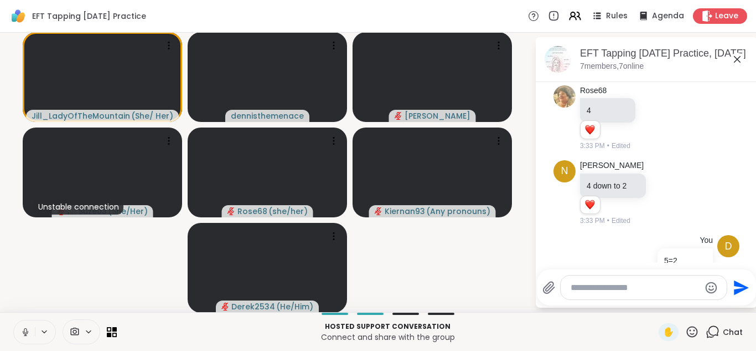
scroll to position [1385, 0]
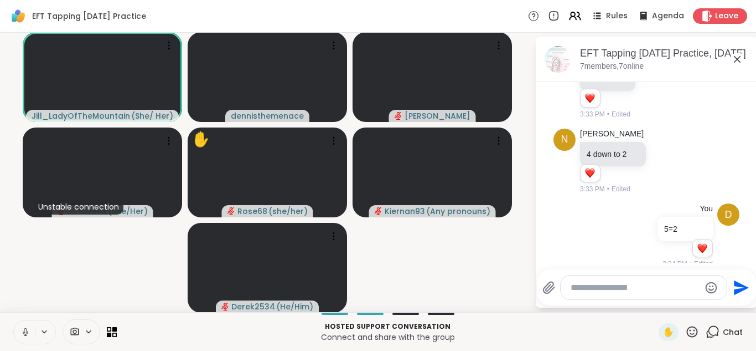
click at [28, 329] on icon at bounding box center [25, 332] width 10 height 10
click at [22, 331] on icon at bounding box center [26, 332] width 8 height 8
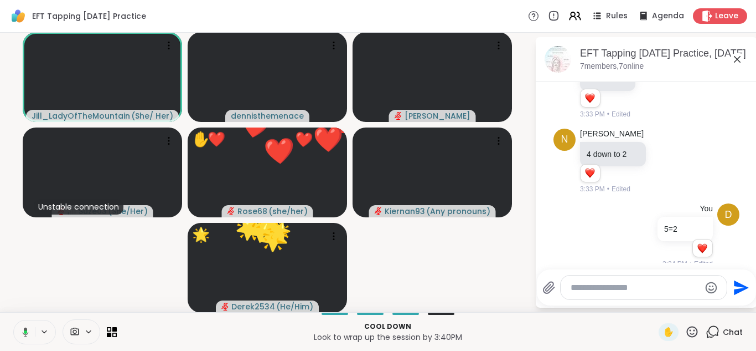
click at [22, 331] on icon at bounding box center [24, 332] width 10 height 10
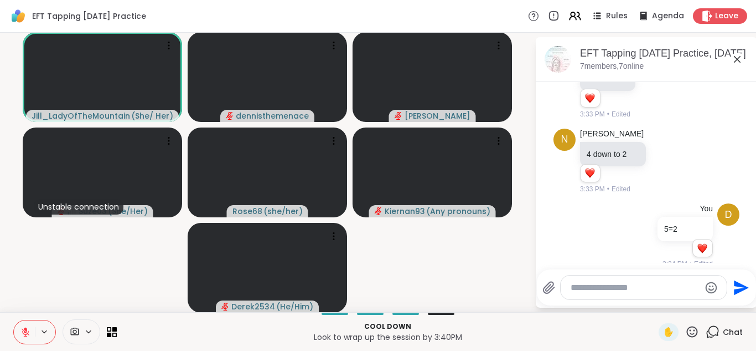
click at [28, 331] on icon at bounding box center [25, 332] width 10 height 10
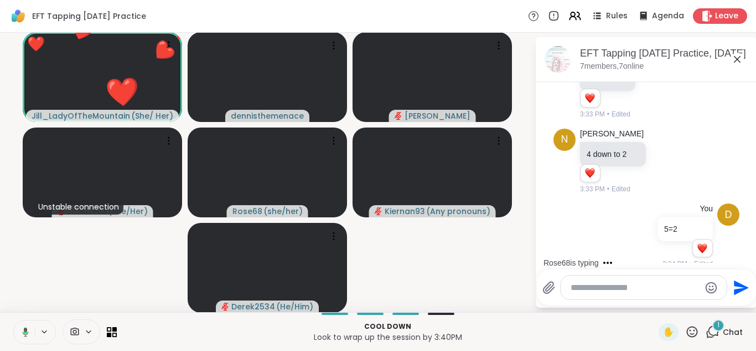
scroll to position [1444, 0]
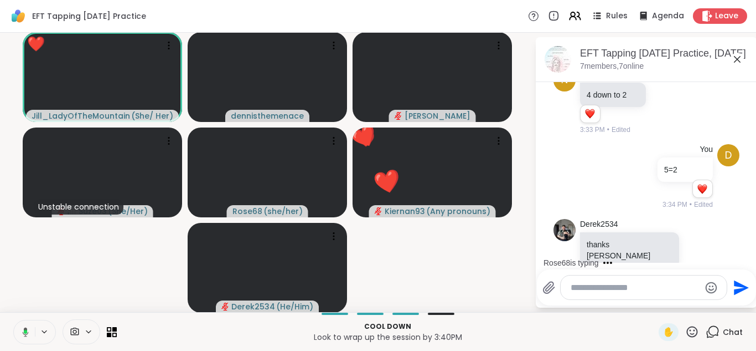
click at [24, 332] on icon at bounding box center [25, 331] width 3 height 4
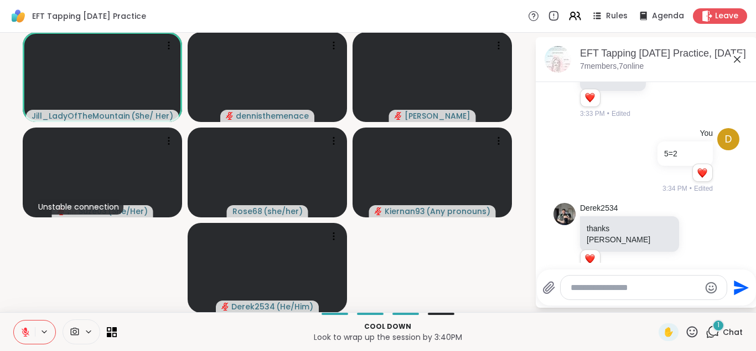
scroll to position [1519, 0]
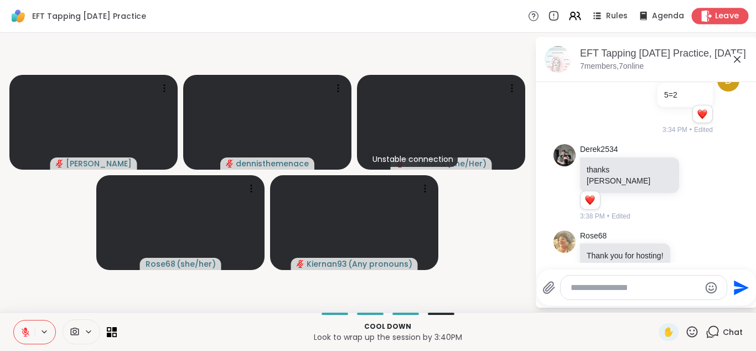
click at [721, 14] on span "Leave" at bounding box center [727, 17] width 24 height 12
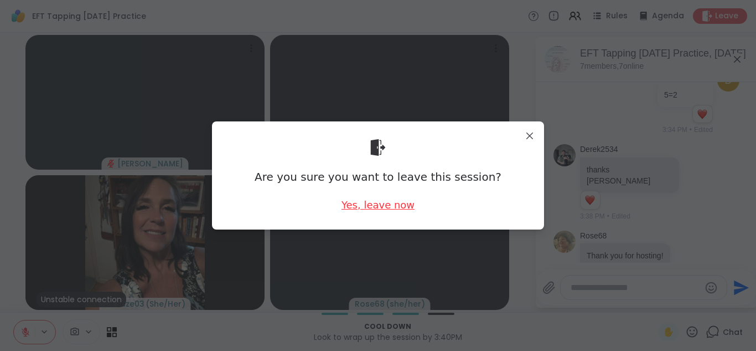
click at [375, 205] on div "Yes, leave now" at bounding box center [378, 205] width 73 height 14
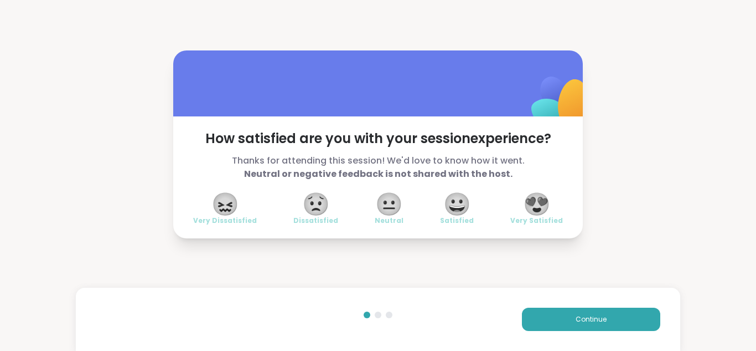
click at [535, 205] on span "😍" at bounding box center [537, 204] width 28 height 20
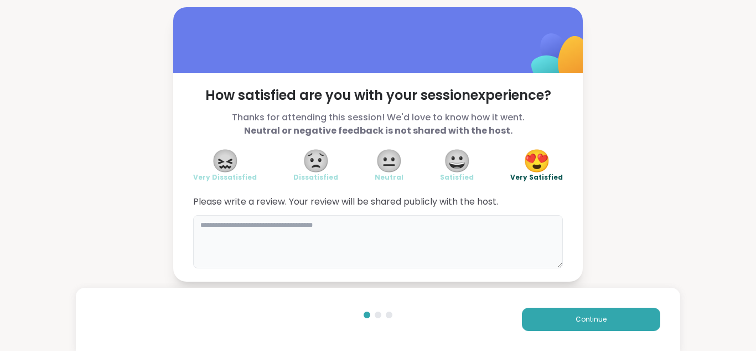
click at [417, 226] on textarea at bounding box center [378, 241] width 370 height 53
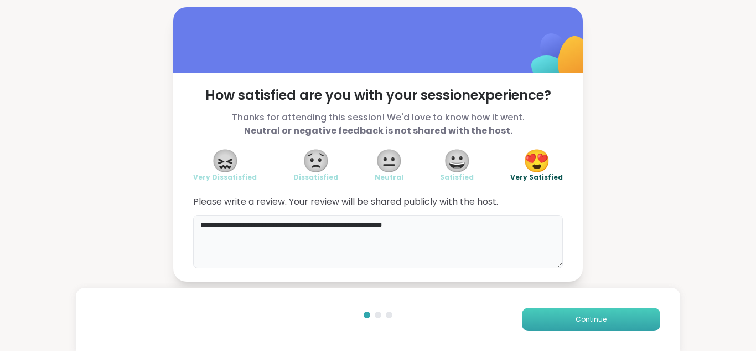
type textarea "**********"
click at [586, 322] on span "Continue" at bounding box center [591, 319] width 31 height 10
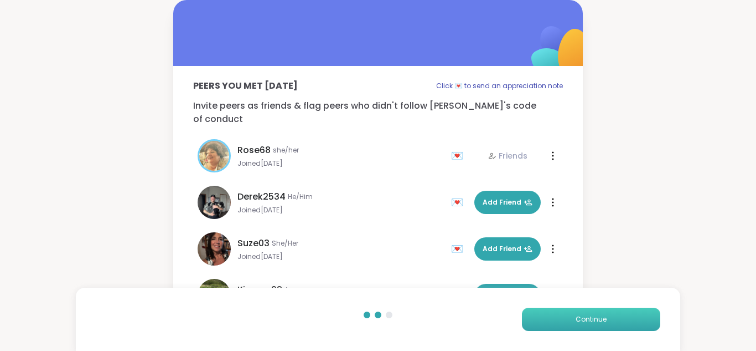
click at [586, 321] on span "Continue" at bounding box center [591, 319] width 31 height 10
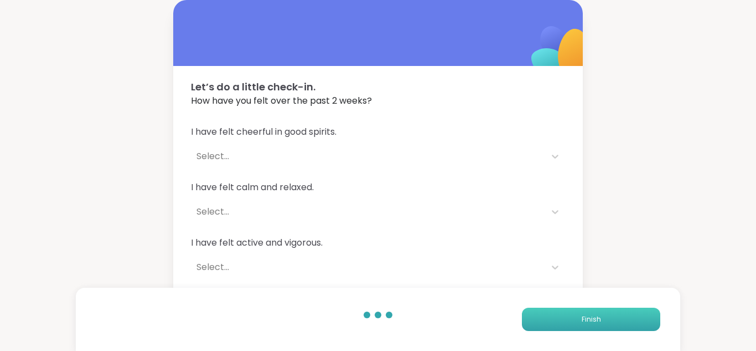
click at [586, 321] on span "Finish" at bounding box center [591, 319] width 19 height 10
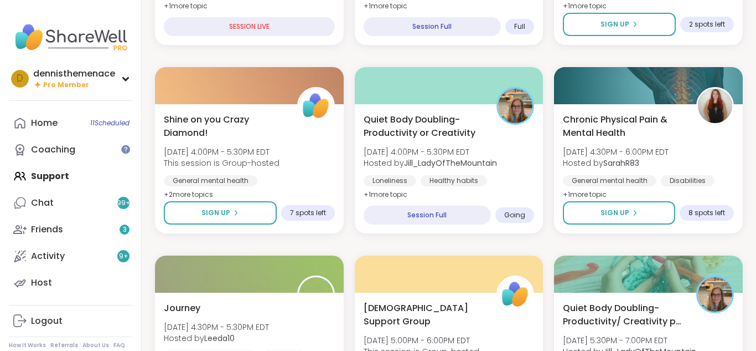
scroll to position [487, 0]
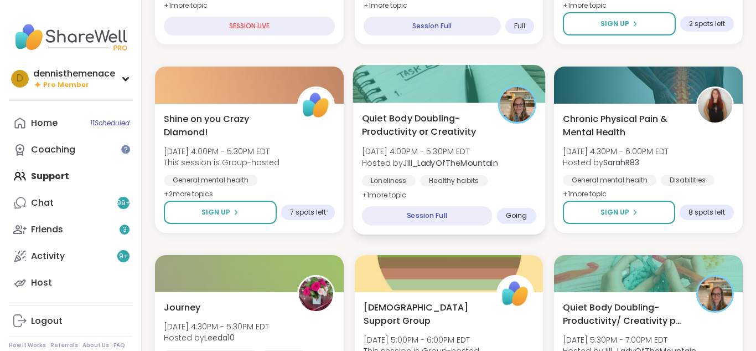
click at [430, 161] on b "Jill_LadyOfTheMountain" at bounding box center [450, 162] width 95 height 11
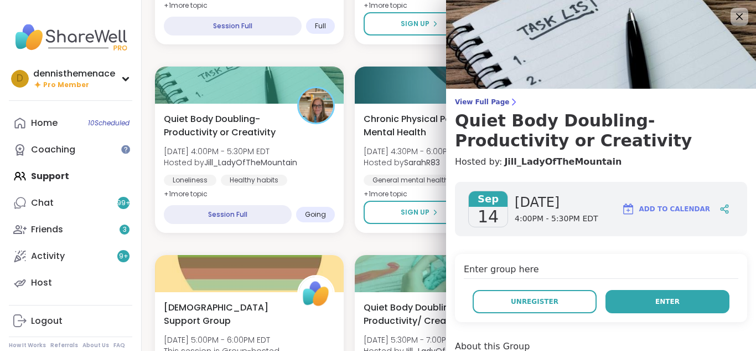
click at [664, 301] on span "Enter" at bounding box center [668, 301] width 24 height 10
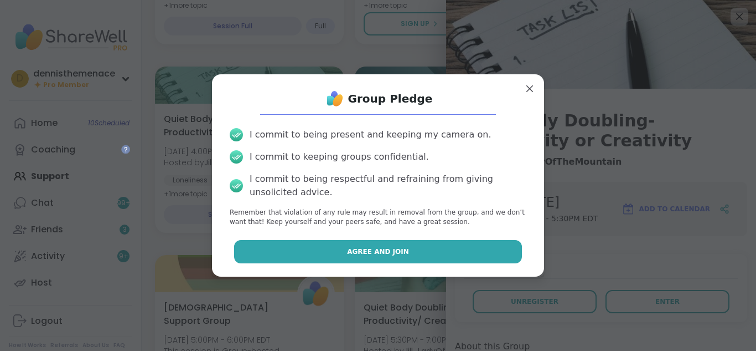
click at [405, 254] on button "Agree and Join" at bounding box center [378, 251] width 288 height 23
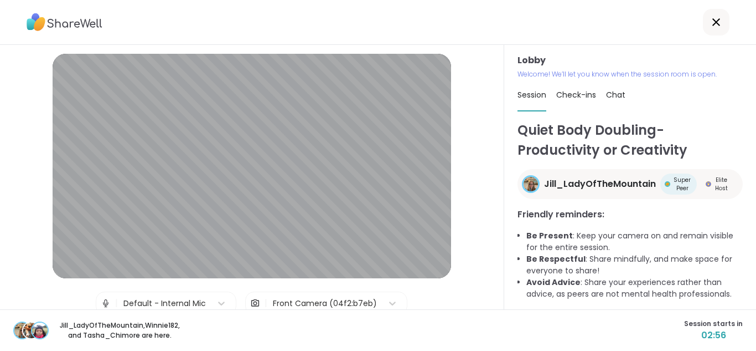
click at [601, 332] on div "Jill_LadyOfTheMountain , Winnie182 , and Tasha_Chi more are here. Session start…" at bounding box center [378, 330] width 756 height 42
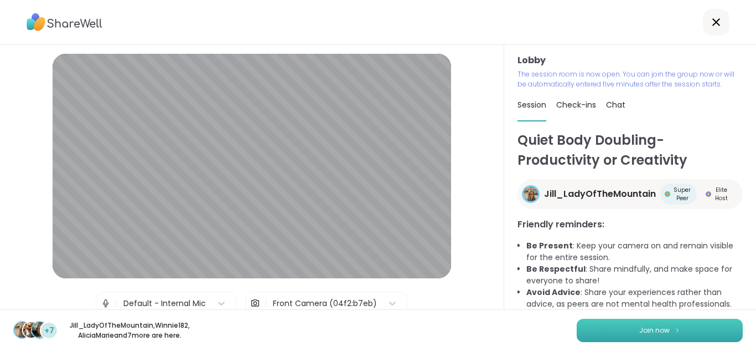
click at [646, 326] on span "Join now" at bounding box center [655, 330] width 30 height 10
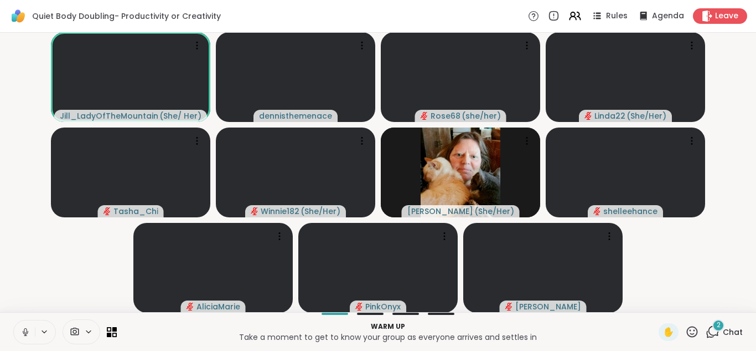
click at [26, 327] on icon at bounding box center [25, 332] width 10 height 10
click at [756, 323] on div "Warm up Take a moment to get to know your group as everyone arrives and settles…" at bounding box center [378, 331] width 756 height 39
click at [731, 334] on span "Chat" at bounding box center [733, 331] width 20 height 11
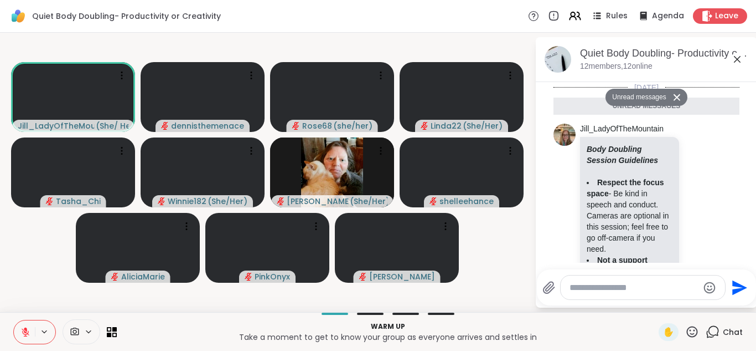
scroll to position [477, 0]
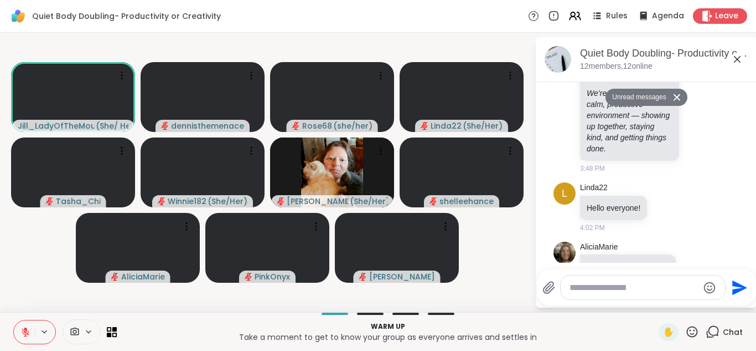
click at [671, 292] on textarea "Type your message" at bounding box center [634, 287] width 129 height 11
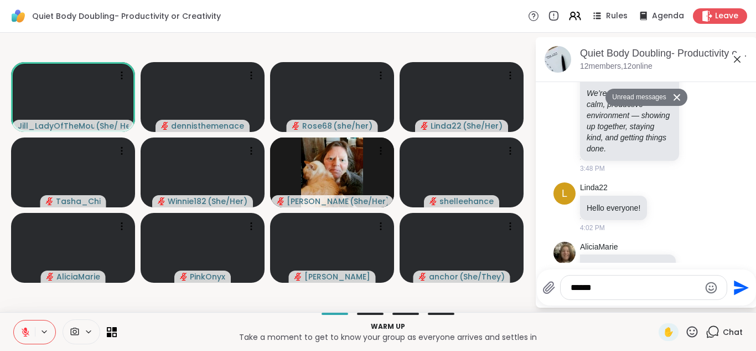
click at [659, 287] on textarea "*****" at bounding box center [635, 287] width 129 height 11
type textarea "**********"
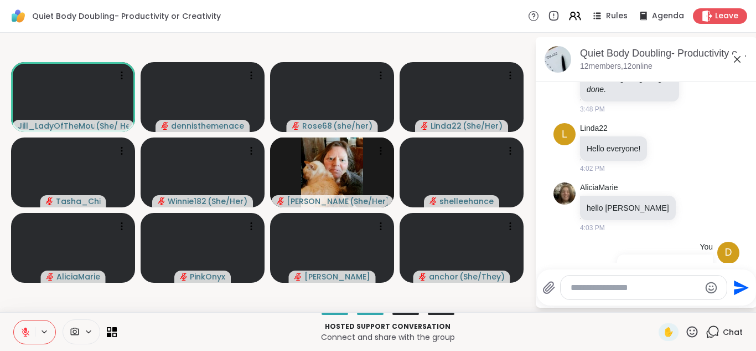
click at [692, 332] on icon at bounding box center [693, 331] width 14 height 14
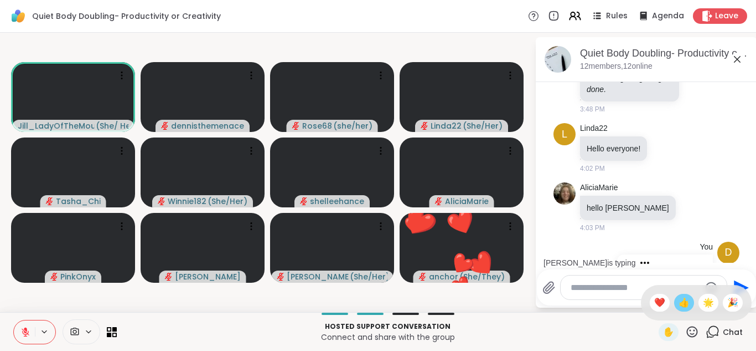
click at [684, 305] on span "👍" at bounding box center [684, 302] width 11 height 13
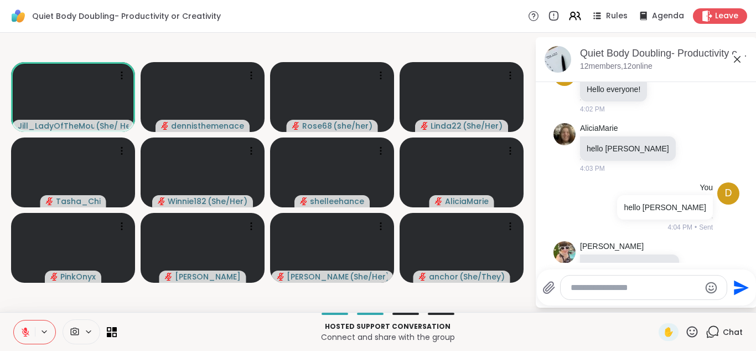
scroll to position [585, 0]
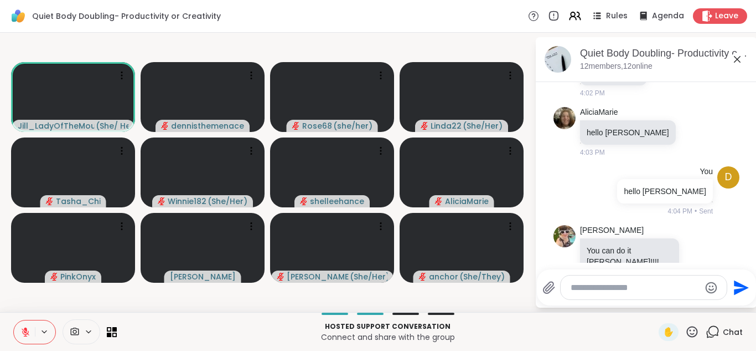
click at [658, 301] on div "Send" at bounding box center [646, 287] width 219 height 36
click at [652, 287] on textarea "Type your message" at bounding box center [635, 287] width 129 height 11
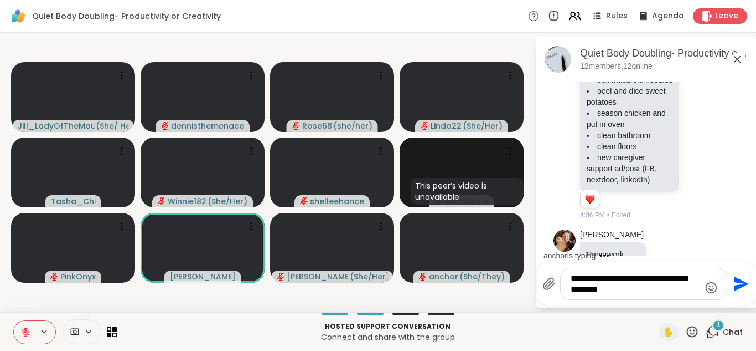
scroll to position [911, 0]
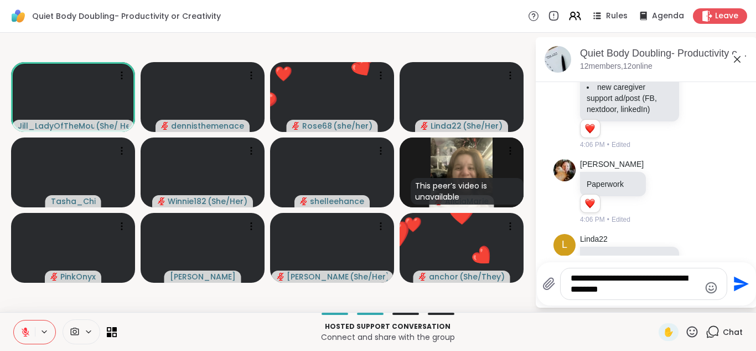
type textarea "**********"
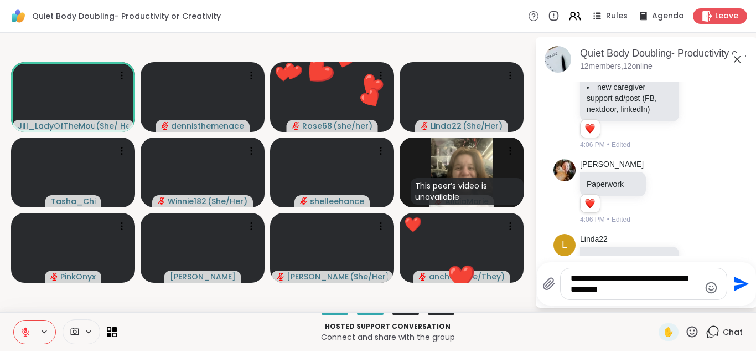
click at [24, 334] on icon at bounding box center [25, 332] width 10 height 10
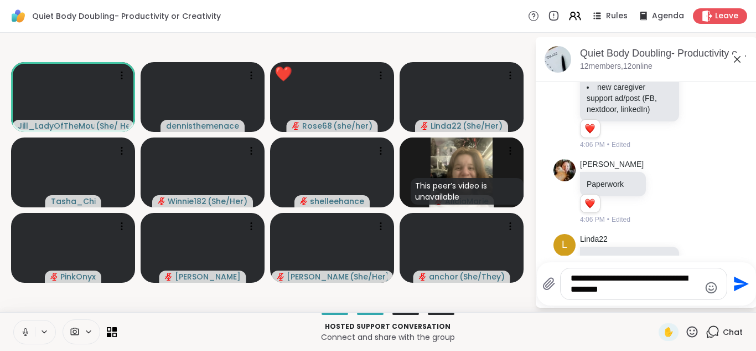
scroll to position [927, 0]
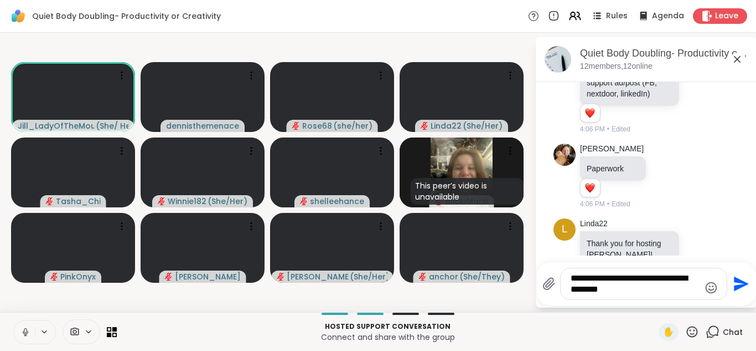
click at [24, 334] on icon at bounding box center [25, 332] width 10 height 10
click at [739, 282] on icon "Send" at bounding box center [740, 284] width 18 height 18
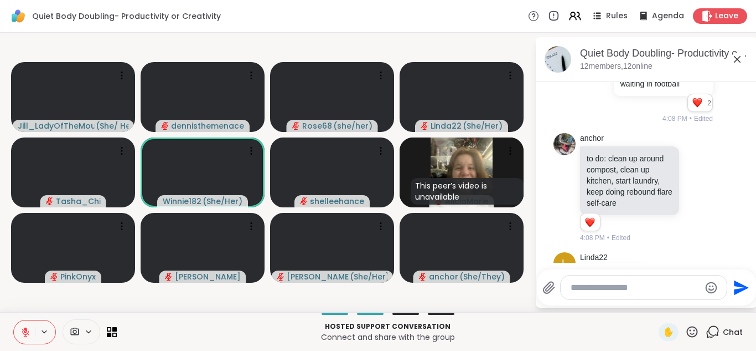
scroll to position [1200, 0]
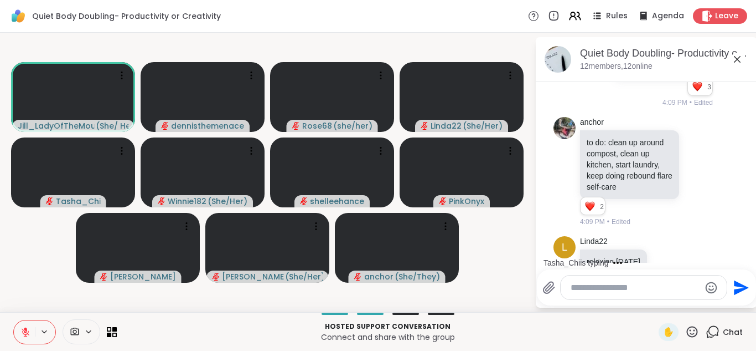
click at [621, 334] on p "Connect and share with the group" at bounding box center [387, 336] width 529 height 11
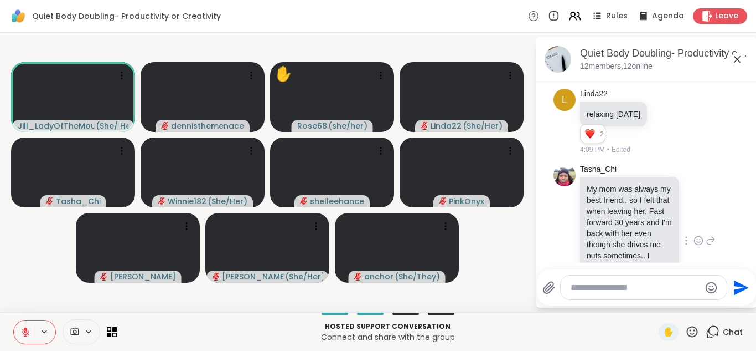
scroll to position [1363, 0]
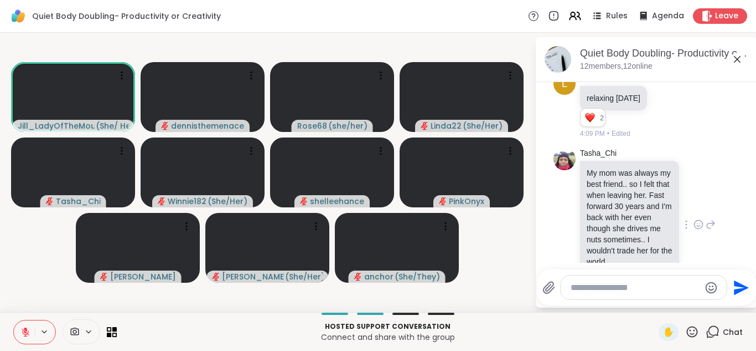
click at [571, 171] on div "Tasha_Chi My mom was always my best friend.. so I felt that when leaving her. F…" at bounding box center [647, 224] width 186 height 163
